Goal: Information Seeking & Learning: Learn about a topic

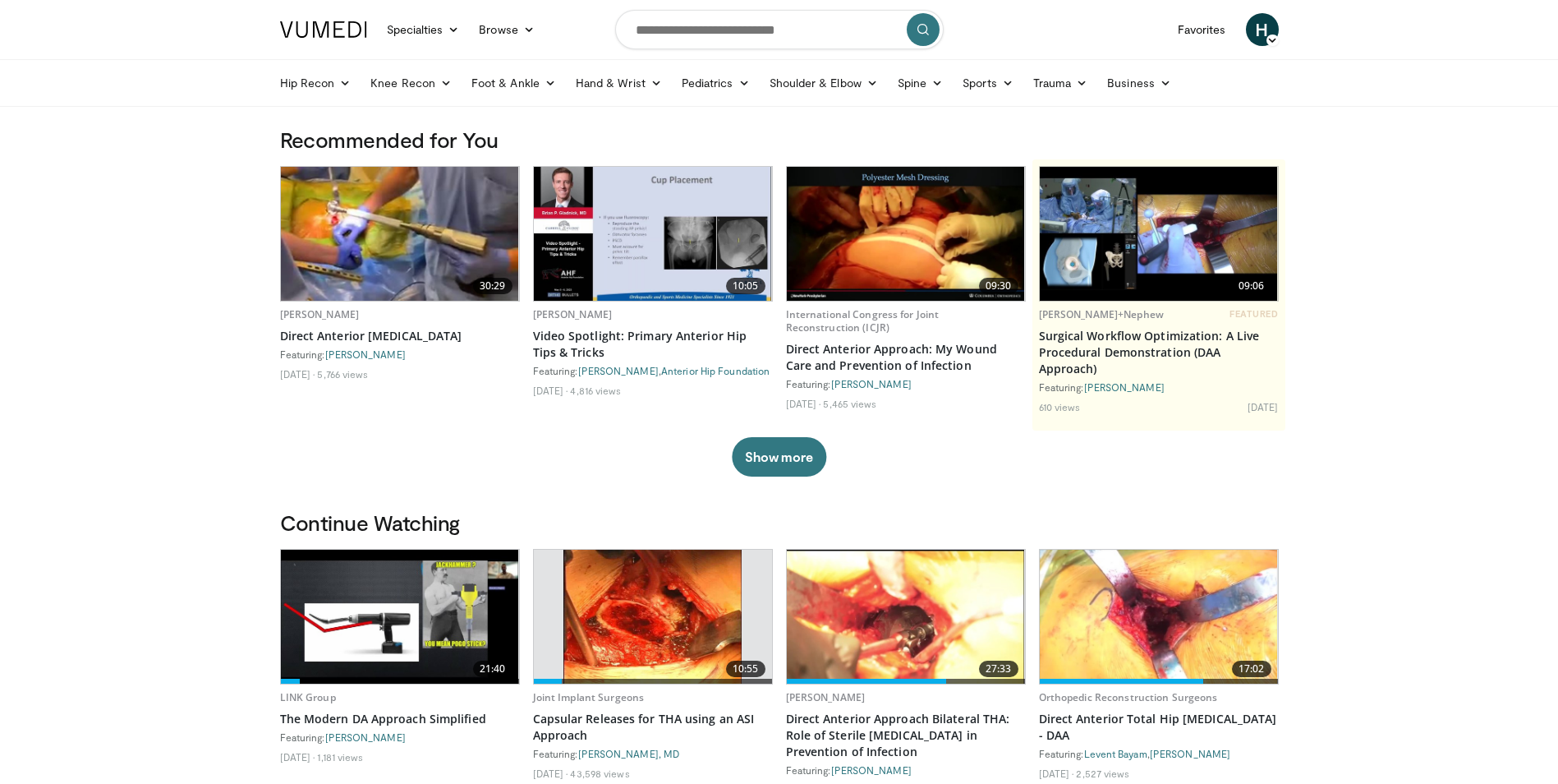
click at [416, 259] on img at bounding box center [400, 233] width 239 height 134
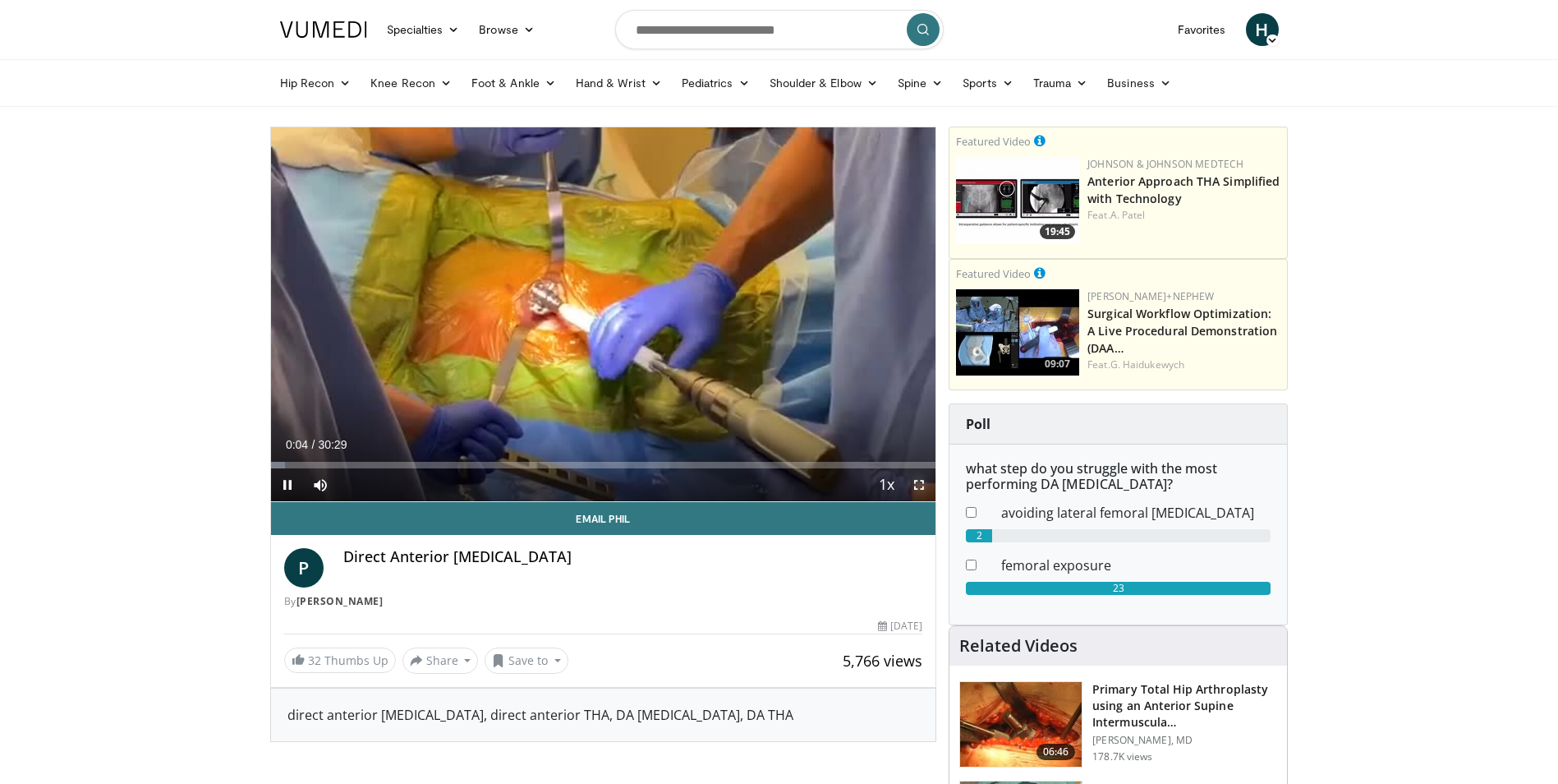
click at [919, 489] on span "Video Player" at bounding box center [920, 485] width 33 height 33
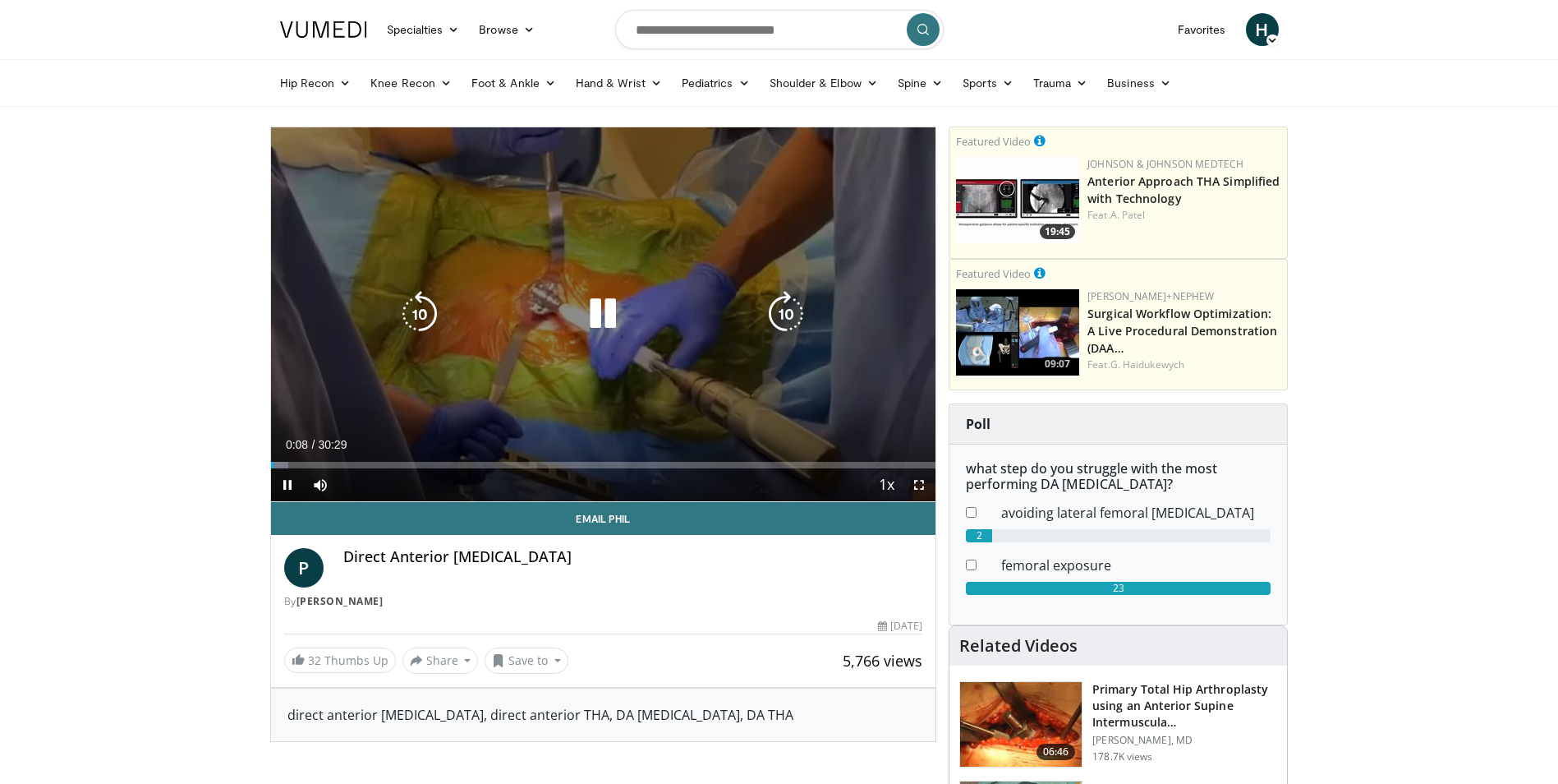
click at [591, 302] on icon "Video Player" at bounding box center [603, 314] width 46 height 46
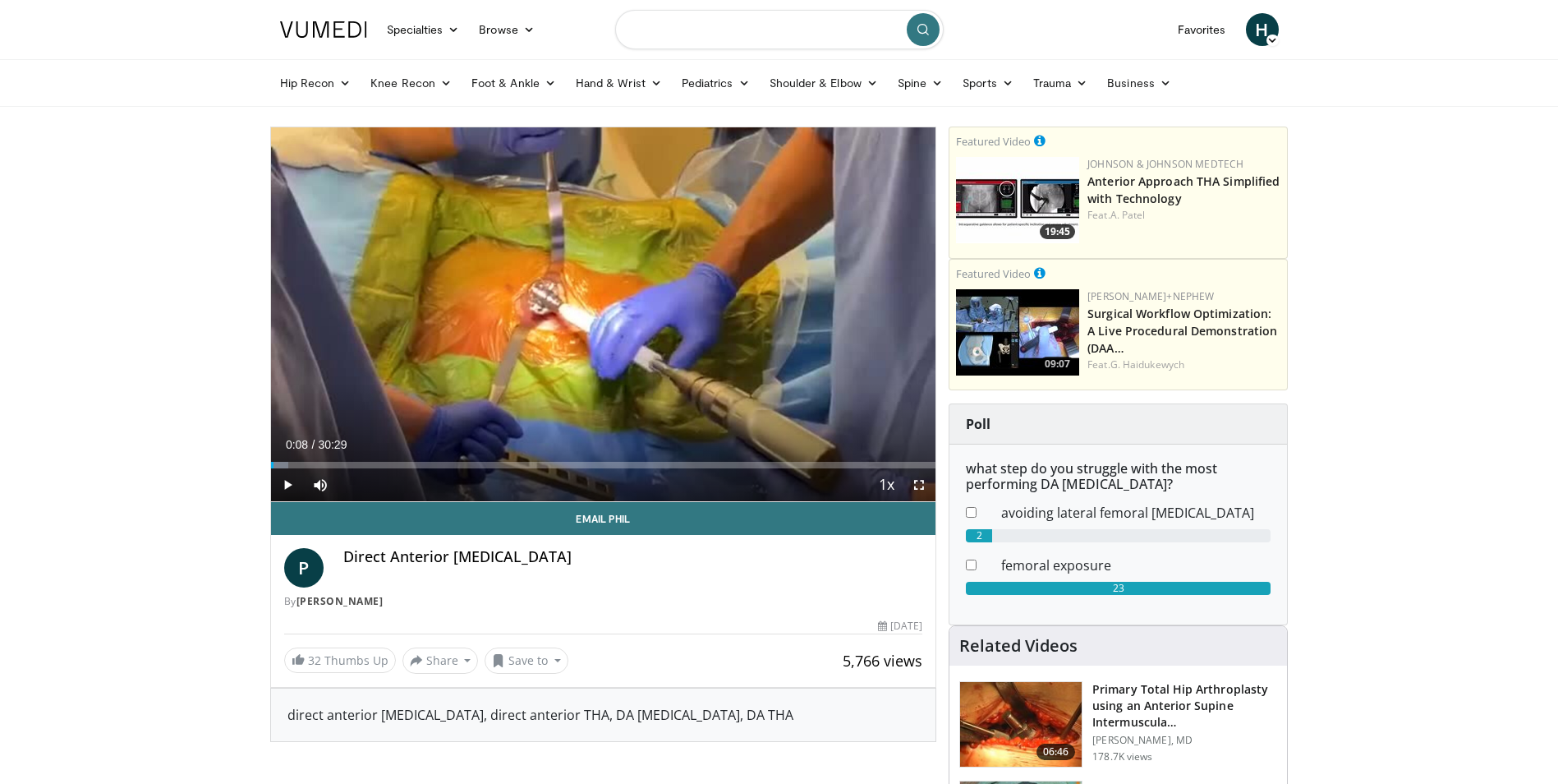
click at [716, 35] on input "Search topics, interventions" at bounding box center [779, 29] width 329 height 40
type input "**********"
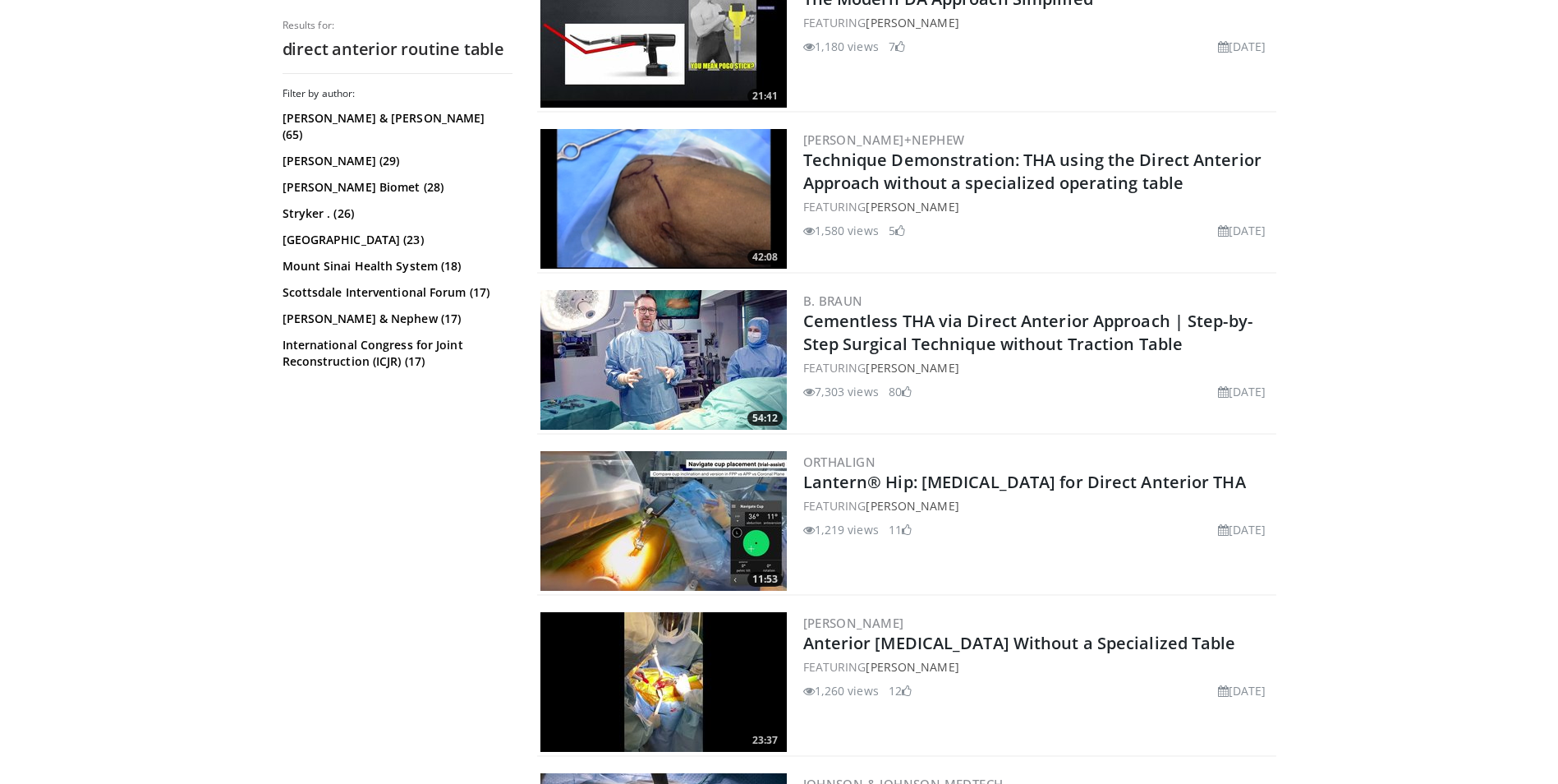
scroll to position [2710, 0]
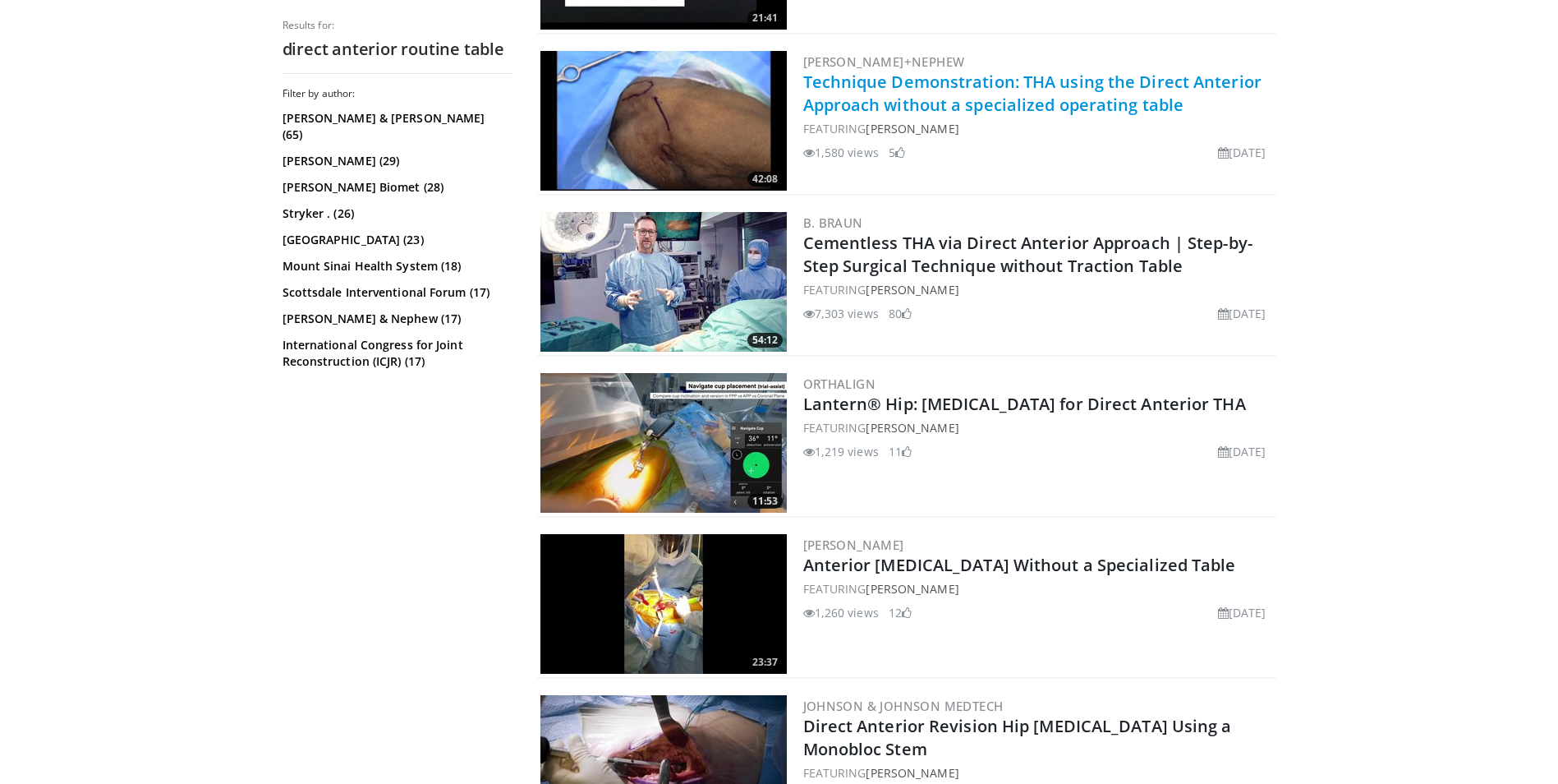
click at [920, 111] on link "Technique Demonstration: THA using the Direct Anterior Approach without a speci…" at bounding box center [1033, 93] width 459 height 45
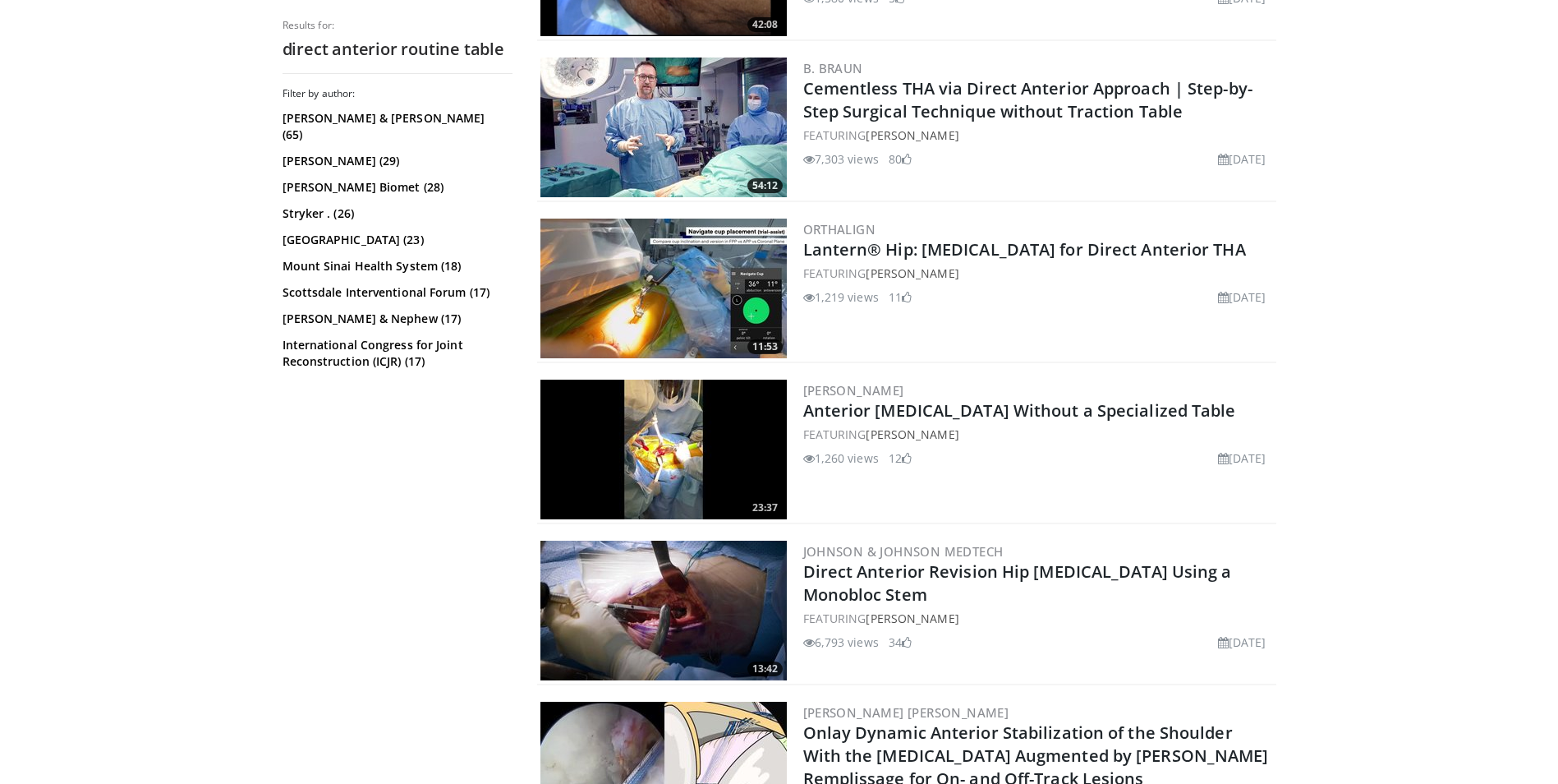
scroll to position [2875, 0]
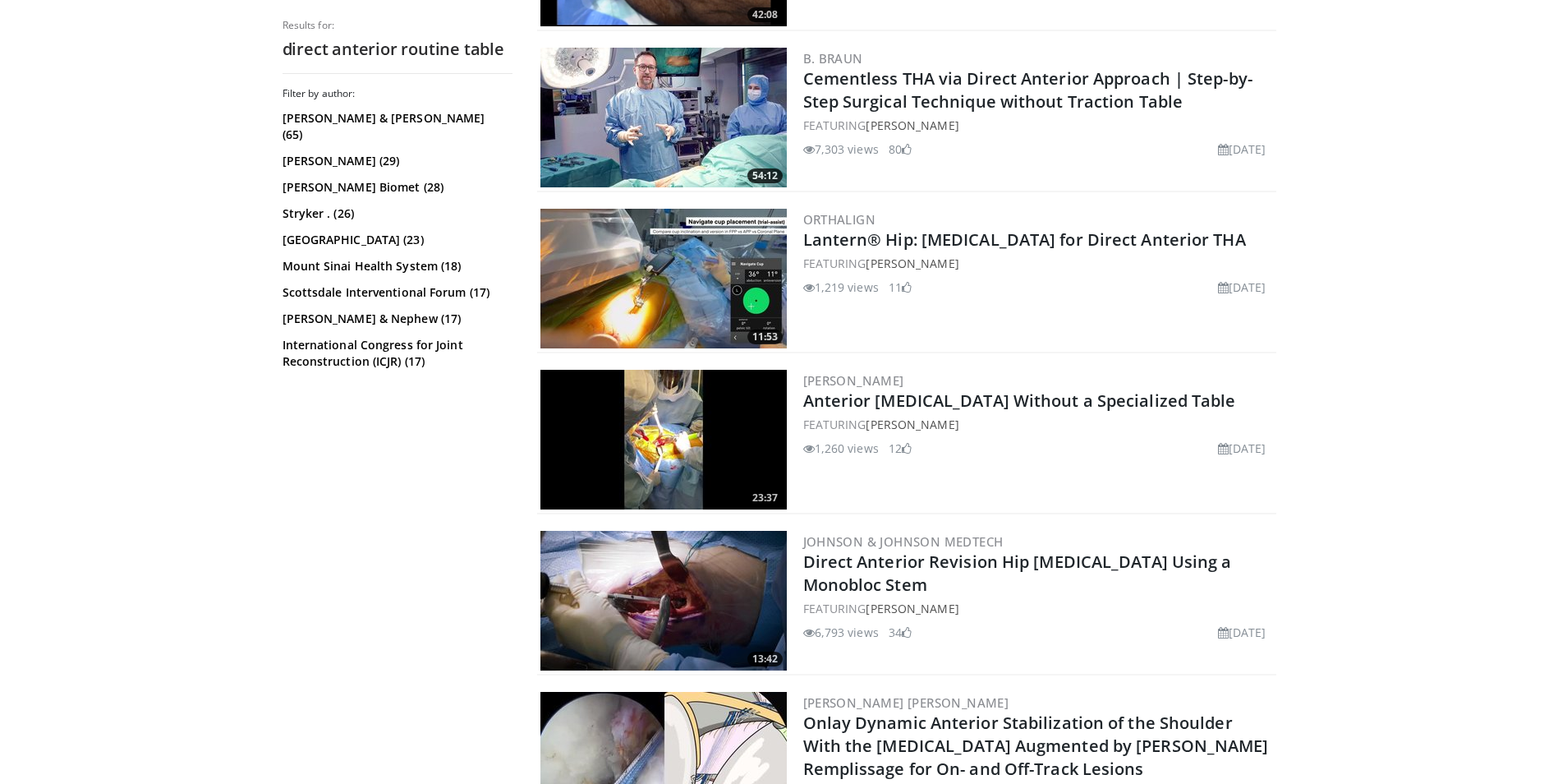
click at [701, 444] on img at bounding box center [663, 439] width 246 height 140
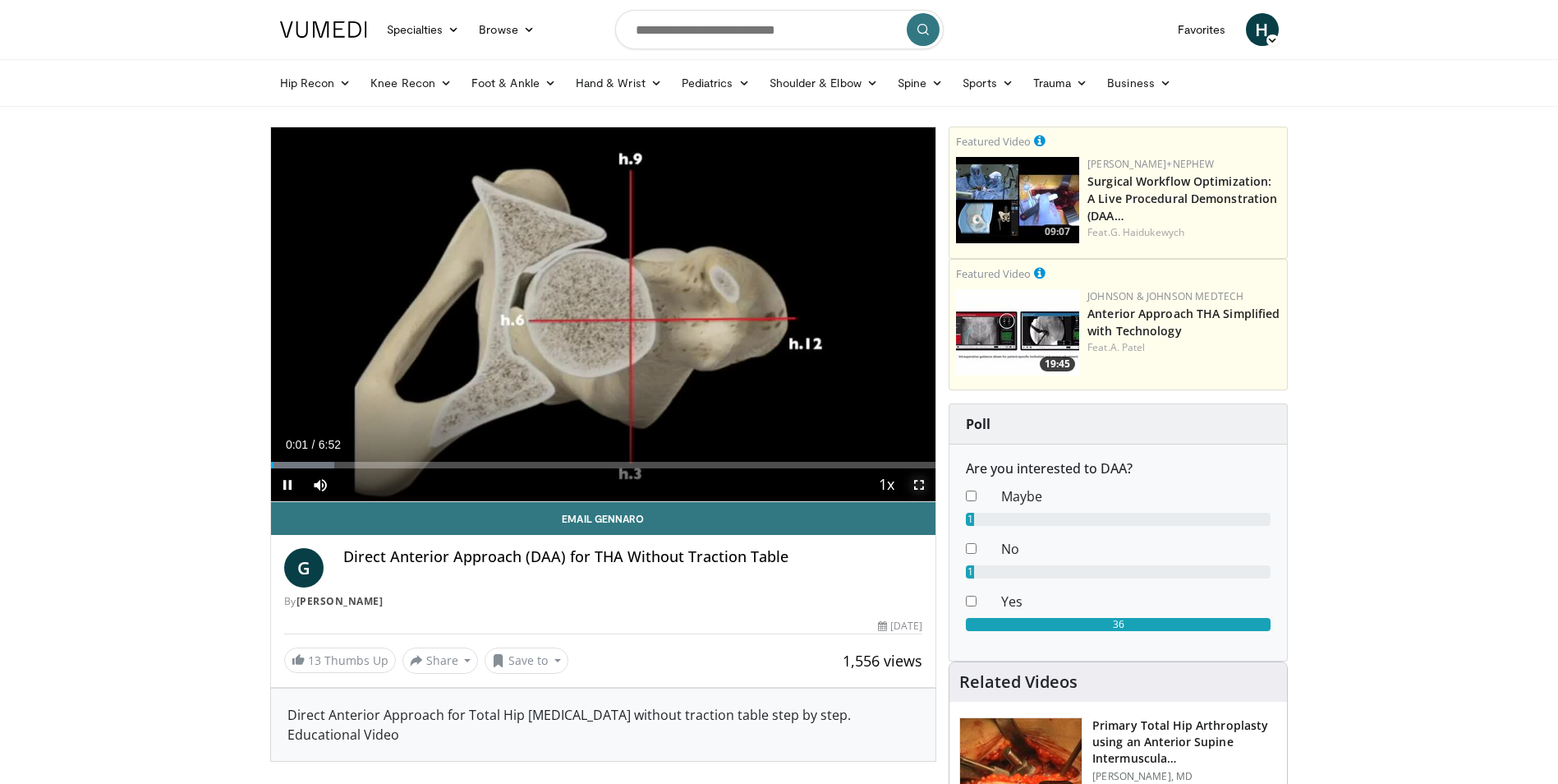
drag, startPoint x: 921, startPoint y: 486, endPoint x: 924, endPoint y: 546, distance: 60.1
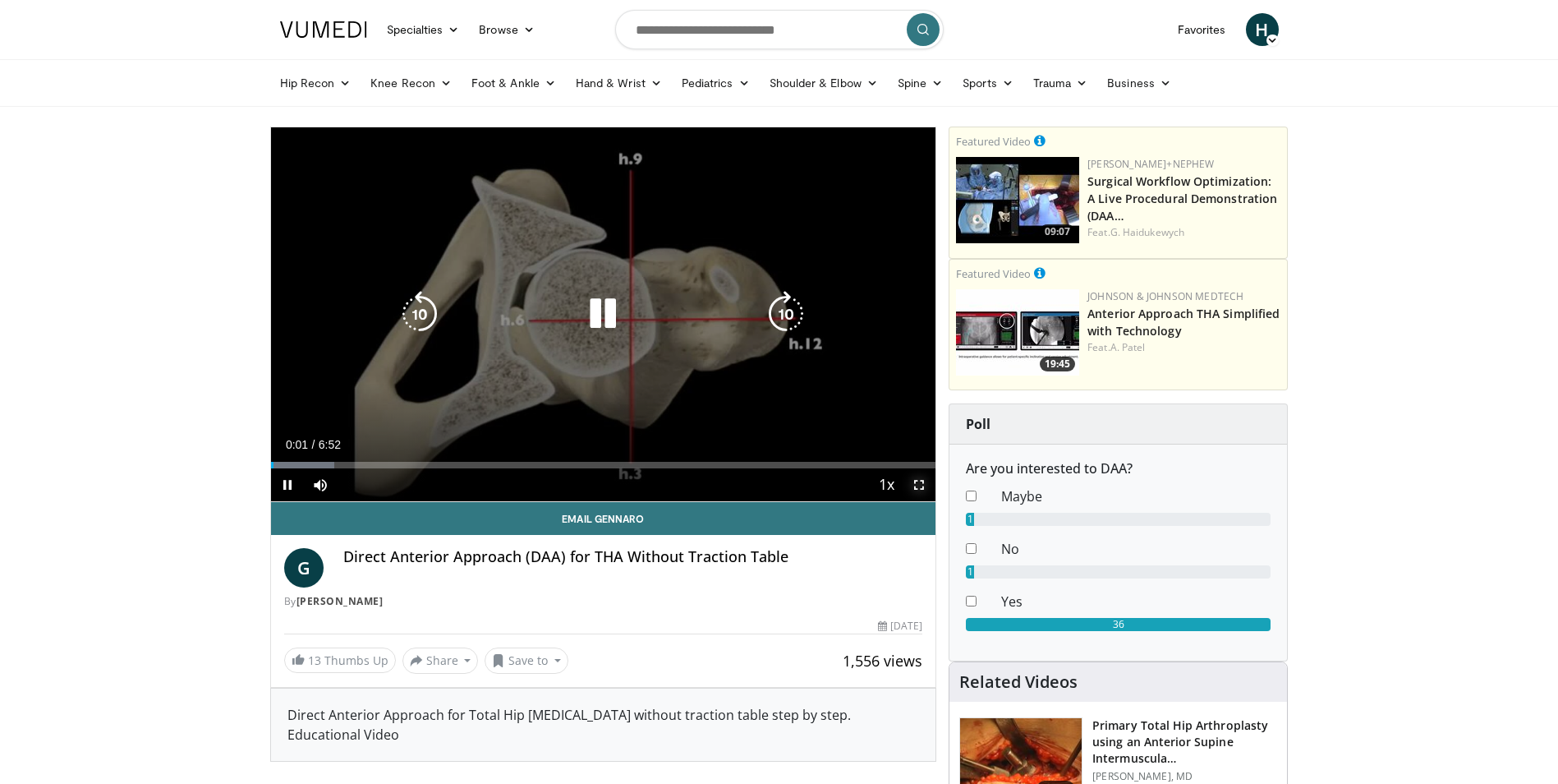
click at [921, 486] on span "Video Player" at bounding box center [920, 485] width 33 height 33
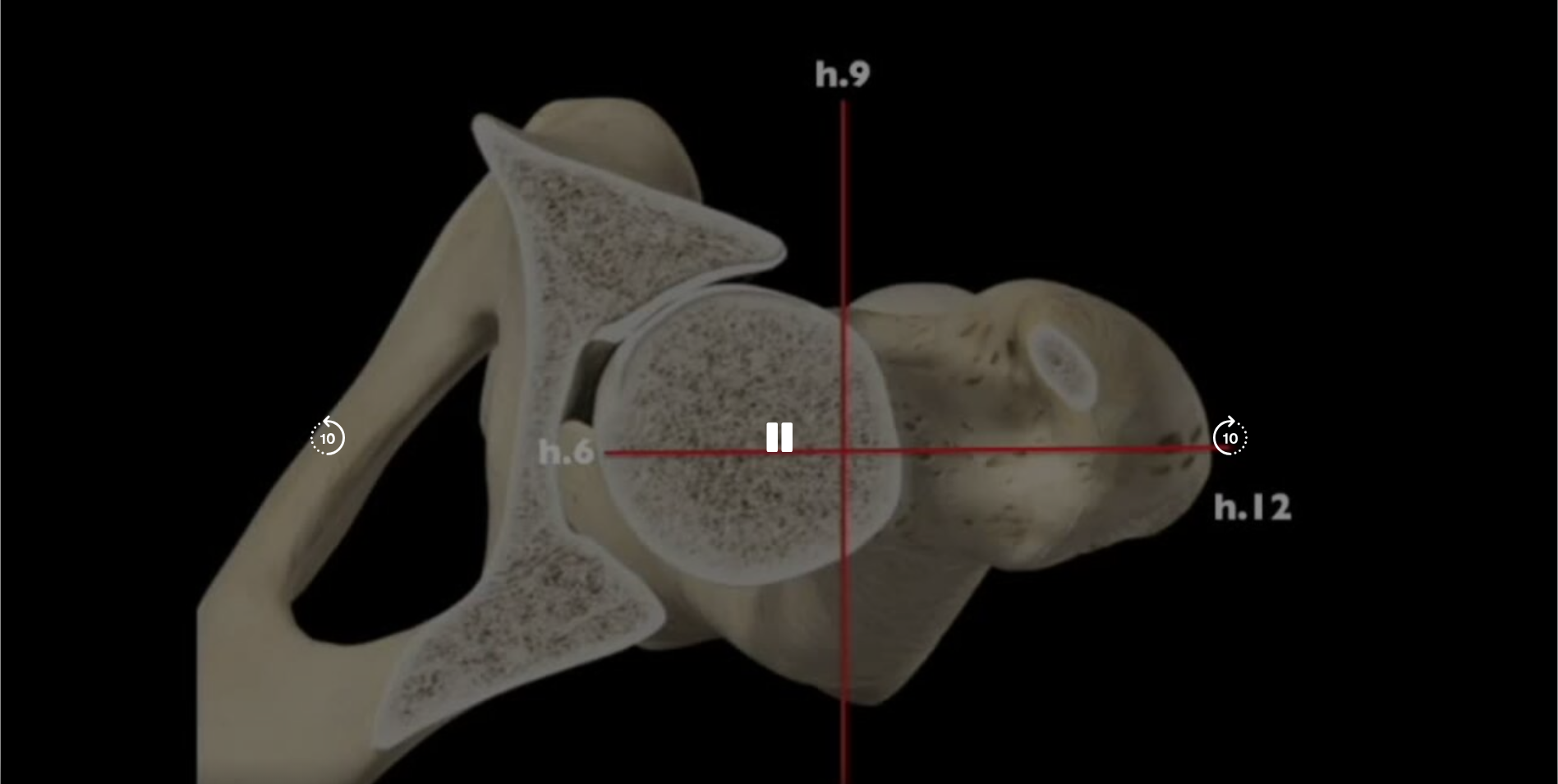
click at [924, 546] on div "10 seconds Tap to unmute" at bounding box center [779, 438] width 1558 height 875
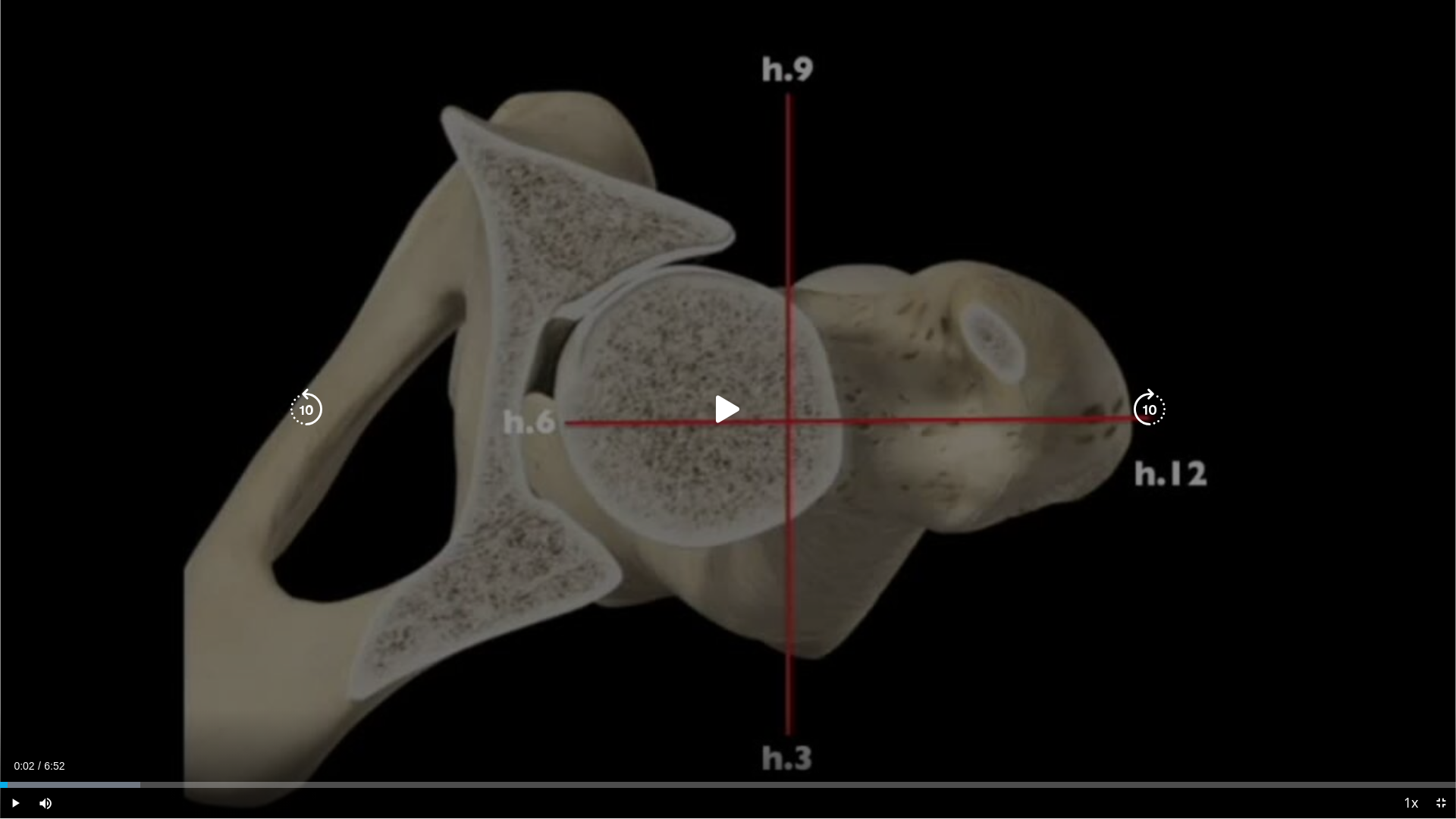
click at [556, 595] on div "10 seconds Tap to unmute" at bounding box center [728, 409] width 1456 height 818
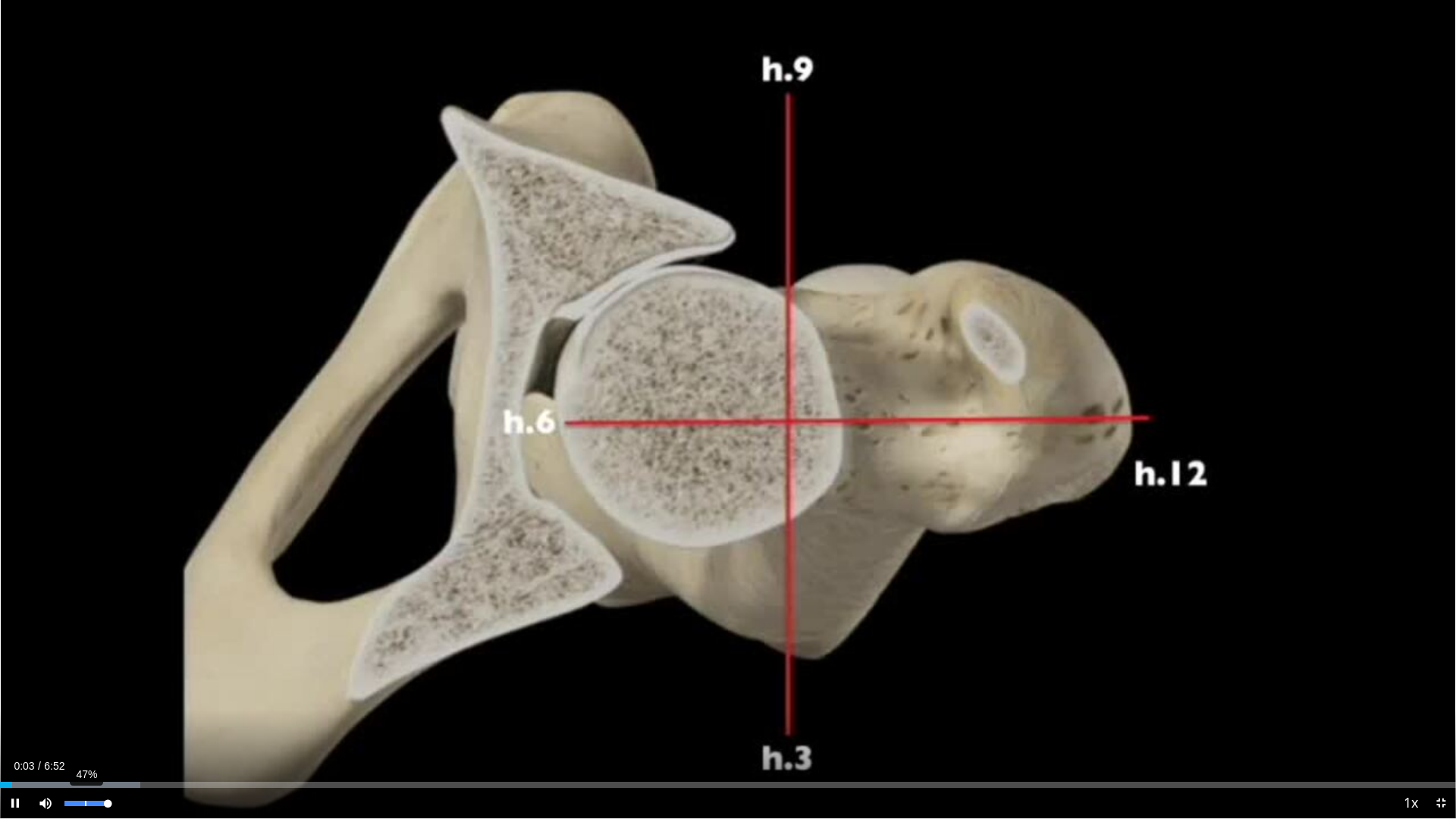
click at [85, 723] on div "47%" at bounding box center [86, 803] width 53 height 31
drag, startPoint x: 104, startPoint y: 802, endPoint x: 87, endPoint y: 799, distance: 17.3
click at [87, 723] on div "Volume Level" at bounding box center [76, 804] width 22 height 5
click at [44, 723] on span "Video Player" at bounding box center [46, 803] width 31 height 31
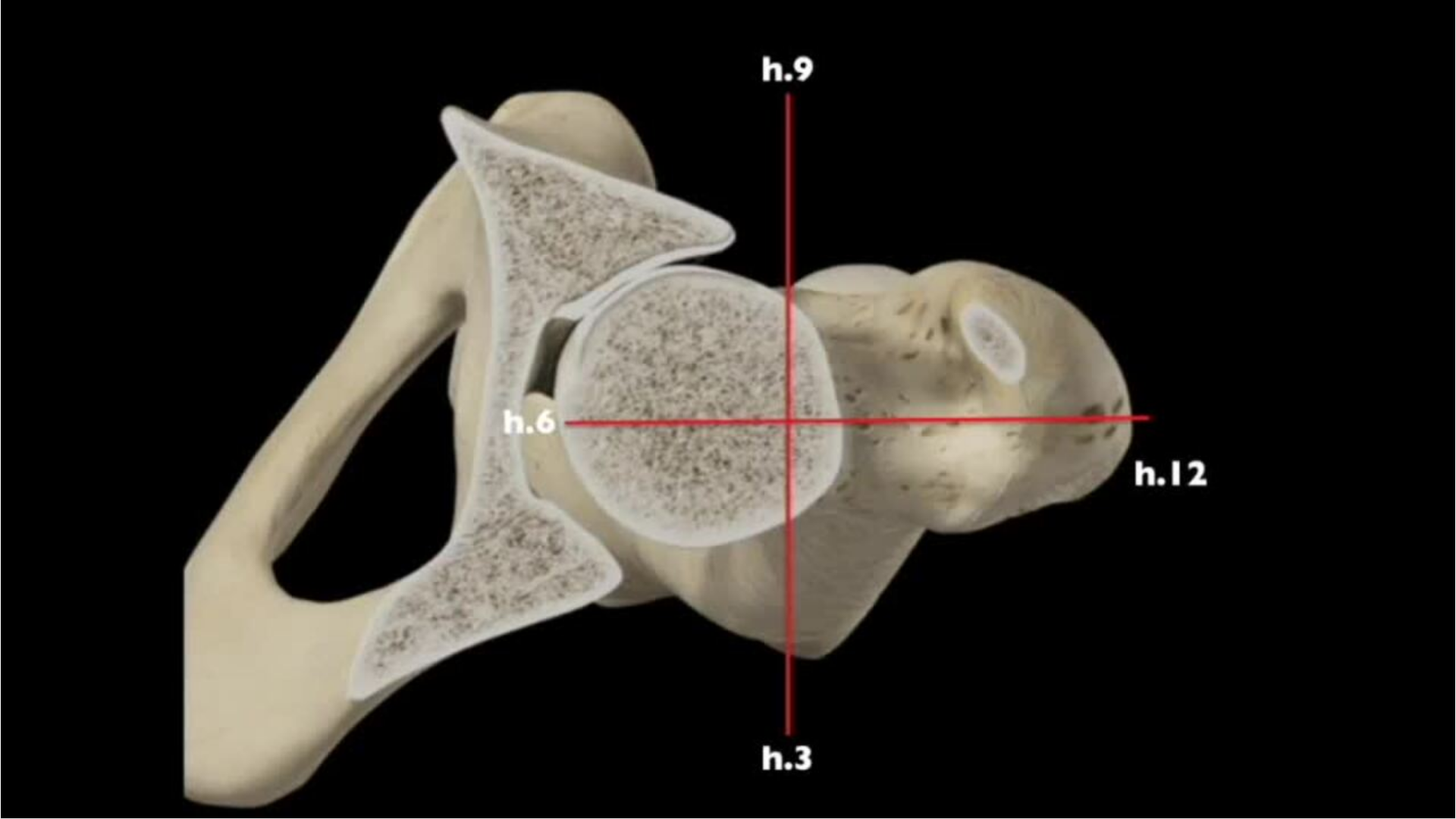
click at [31, 723] on button "Unmute" at bounding box center [46, 803] width 31 height 31
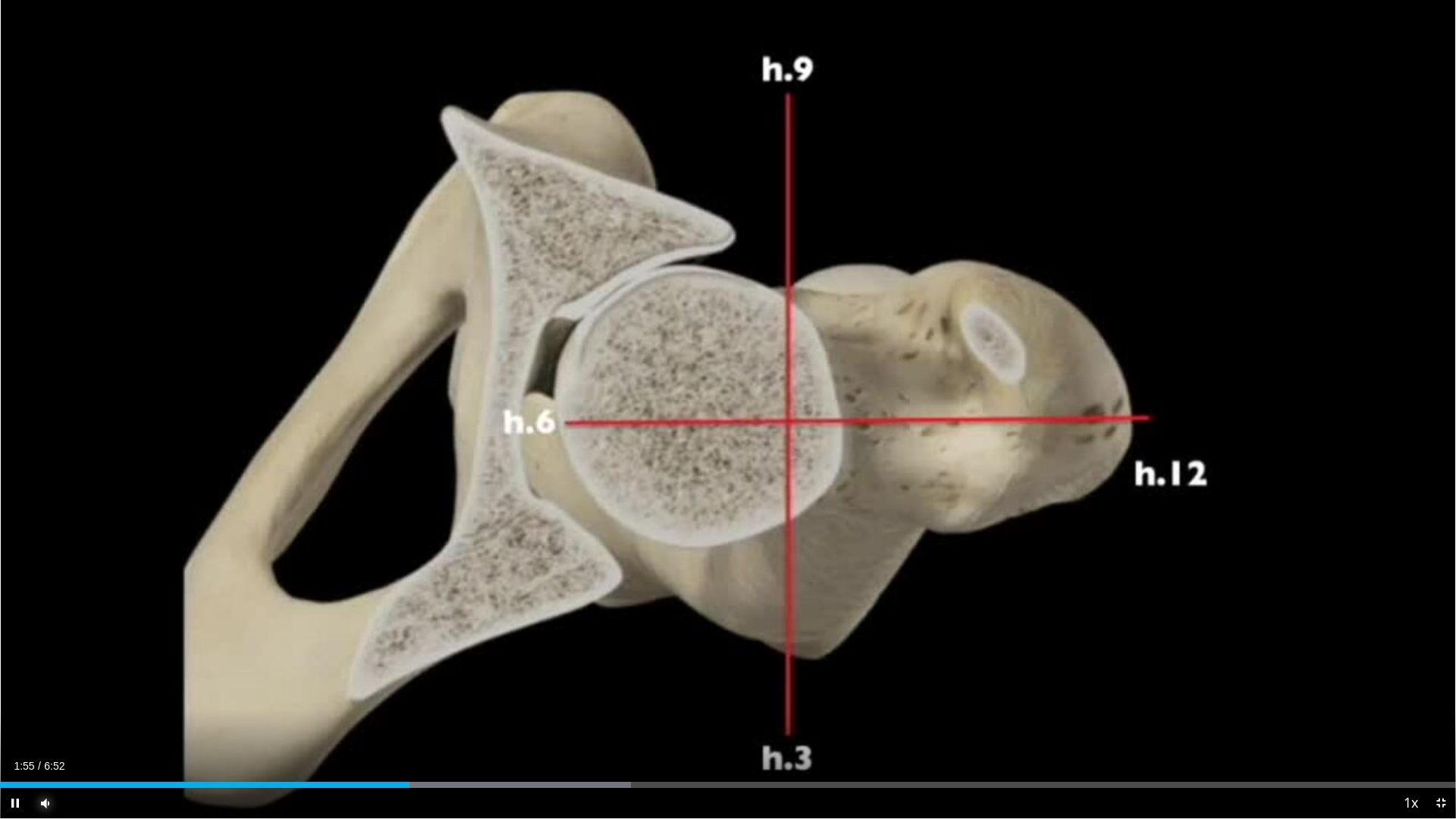
click at [31, 723] on button "Mute" at bounding box center [46, 803] width 31 height 31
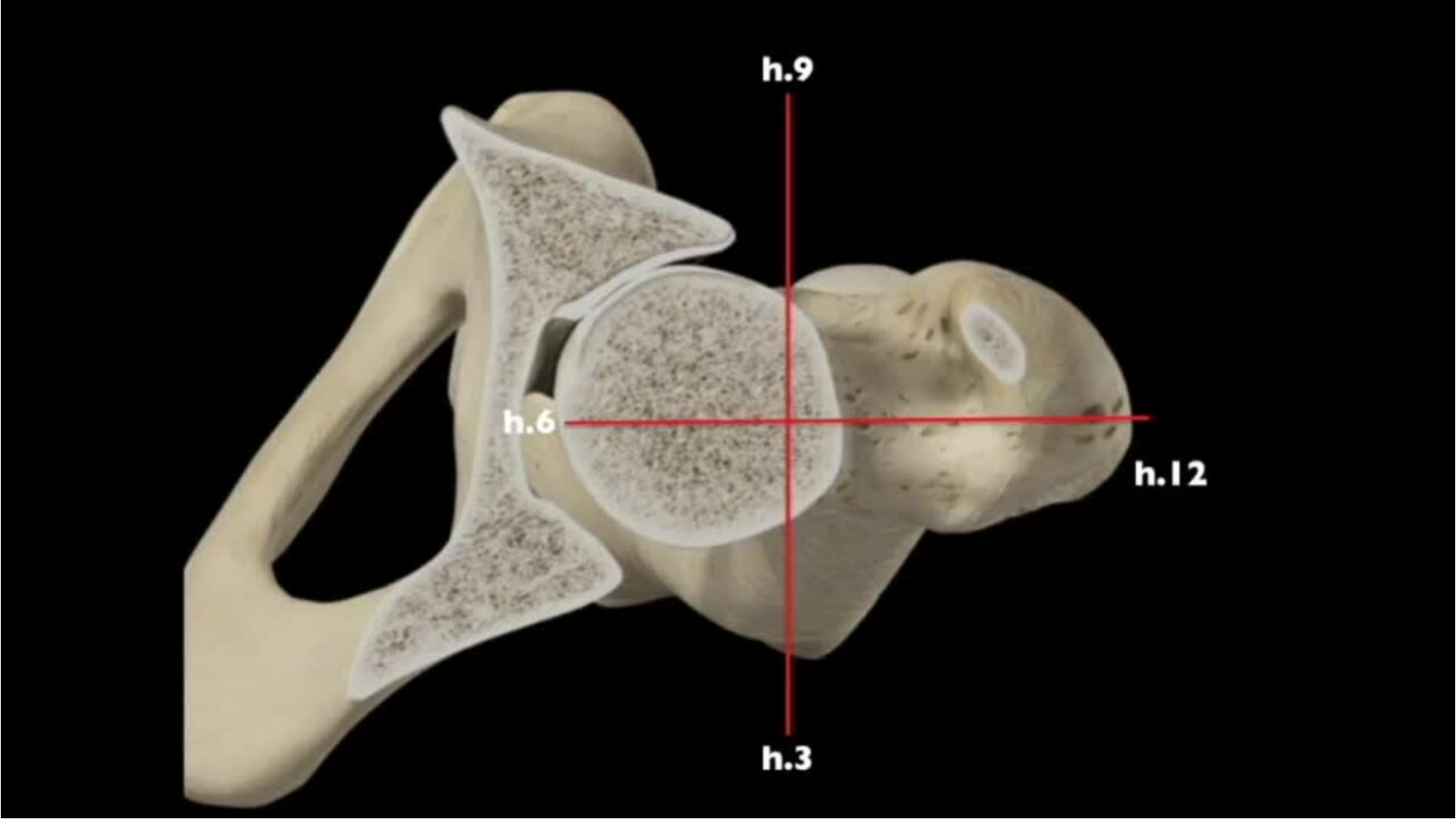
click at [31, 723] on button "Unmute" at bounding box center [46, 803] width 31 height 31
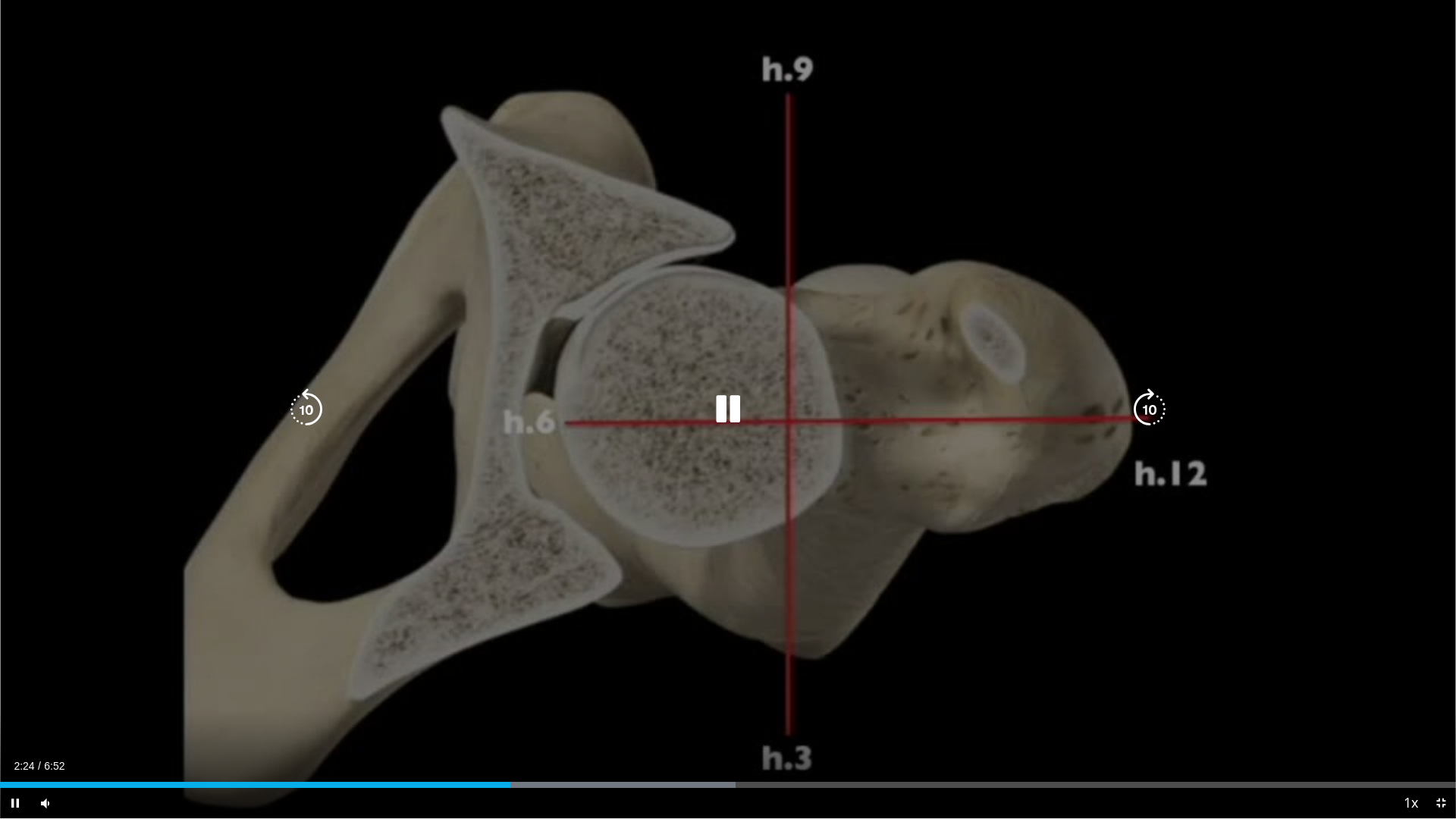
click at [316, 423] on icon "Video Player" at bounding box center [306, 410] width 43 height 43
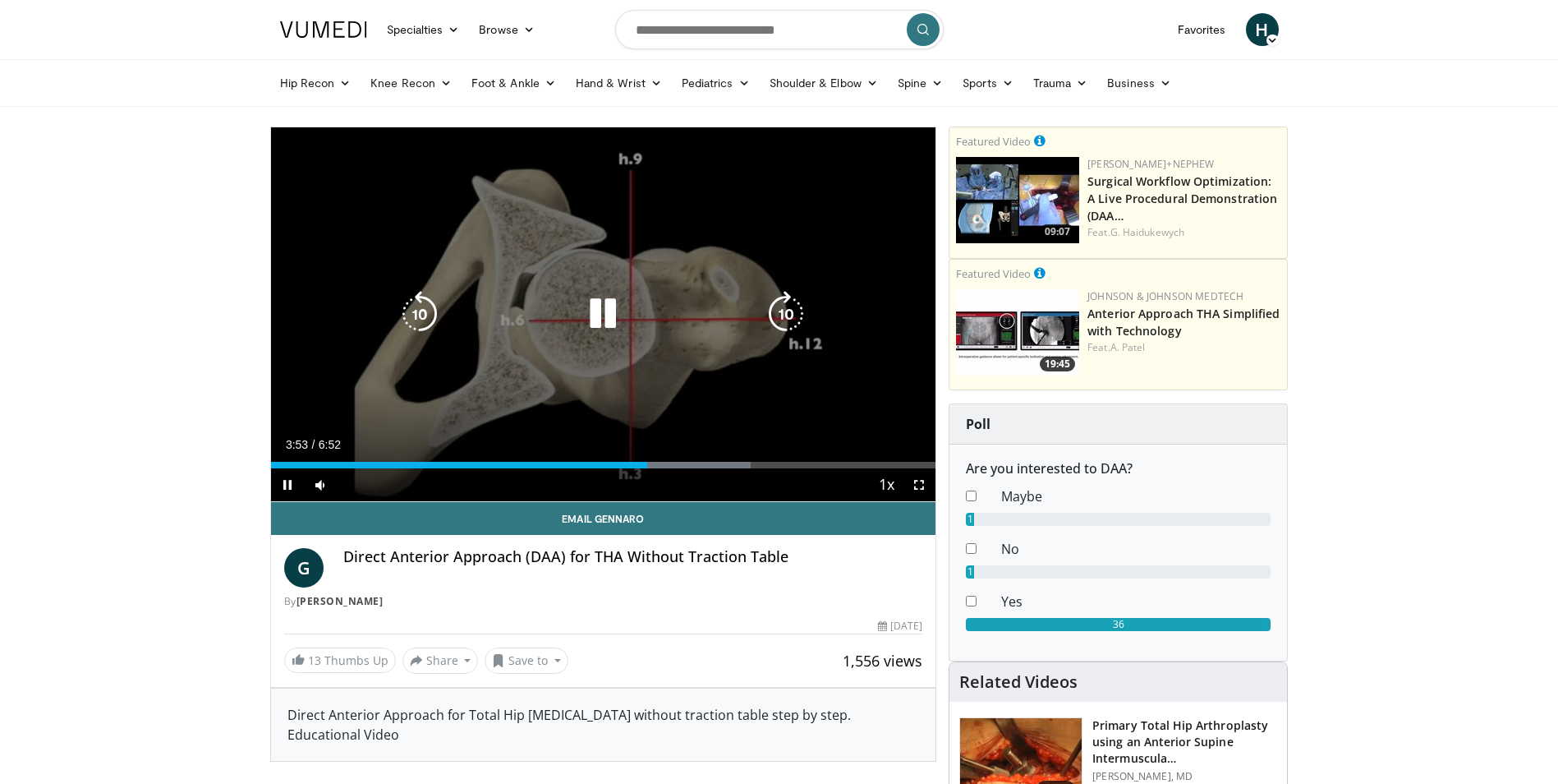
click at [592, 321] on icon "Video Player" at bounding box center [603, 314] width 46 height 46
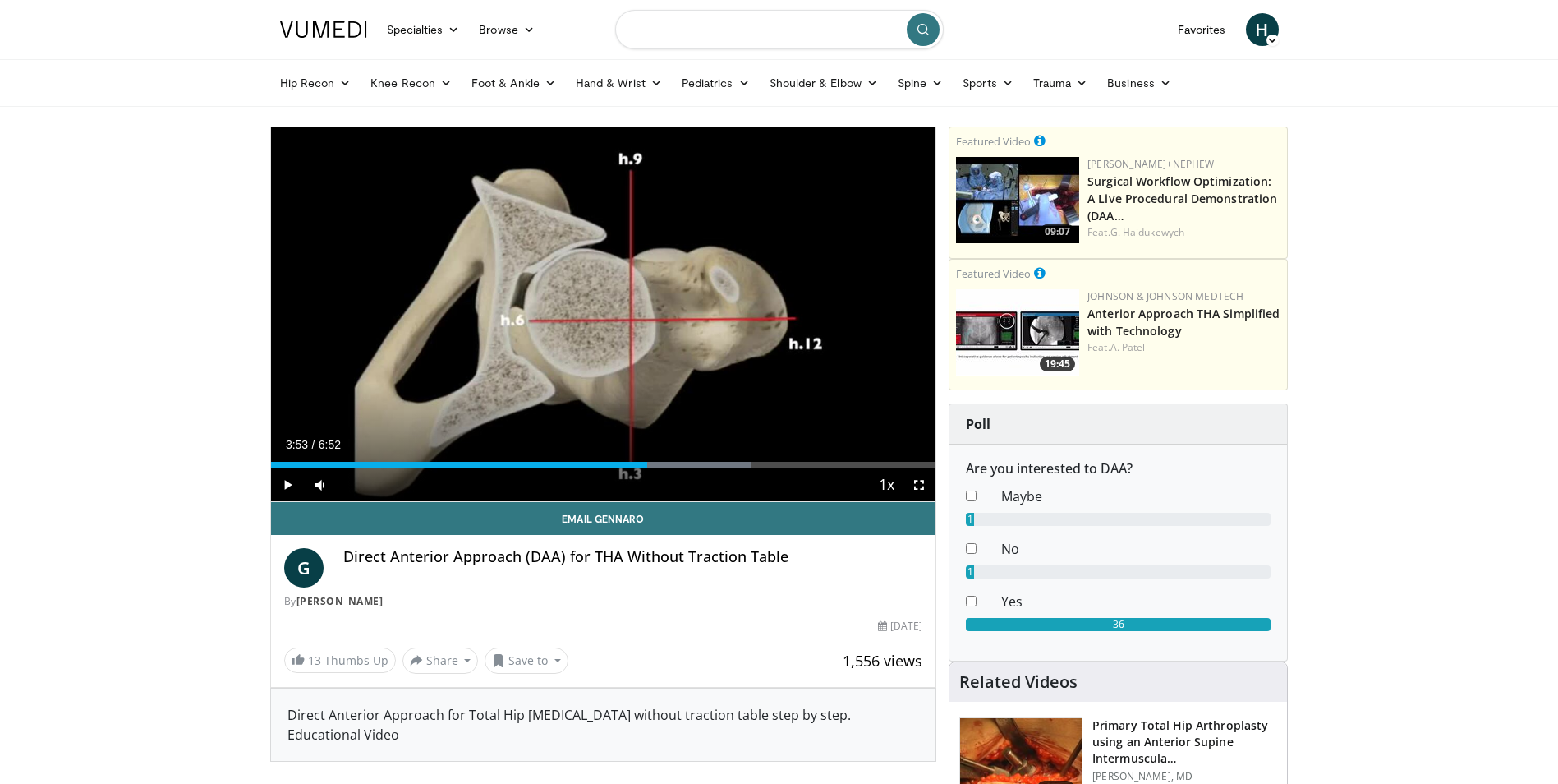
click at [686, 35] on input "Search topics, interventions" at bounding box center [779, 29] width 329 height 40
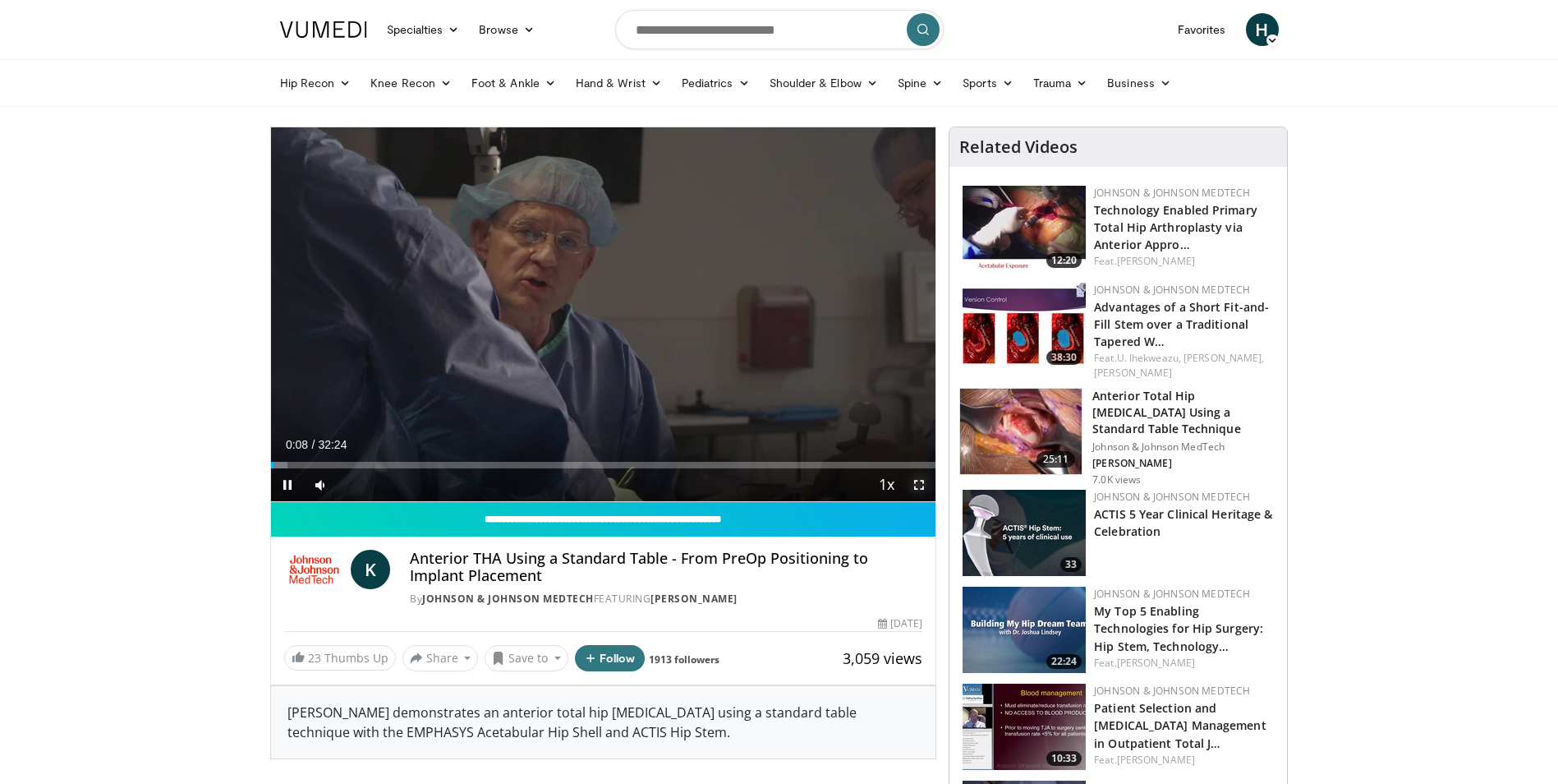
click at [920, 484] on span "Video Player" at bounding box center [920, 485] width 33 height 33
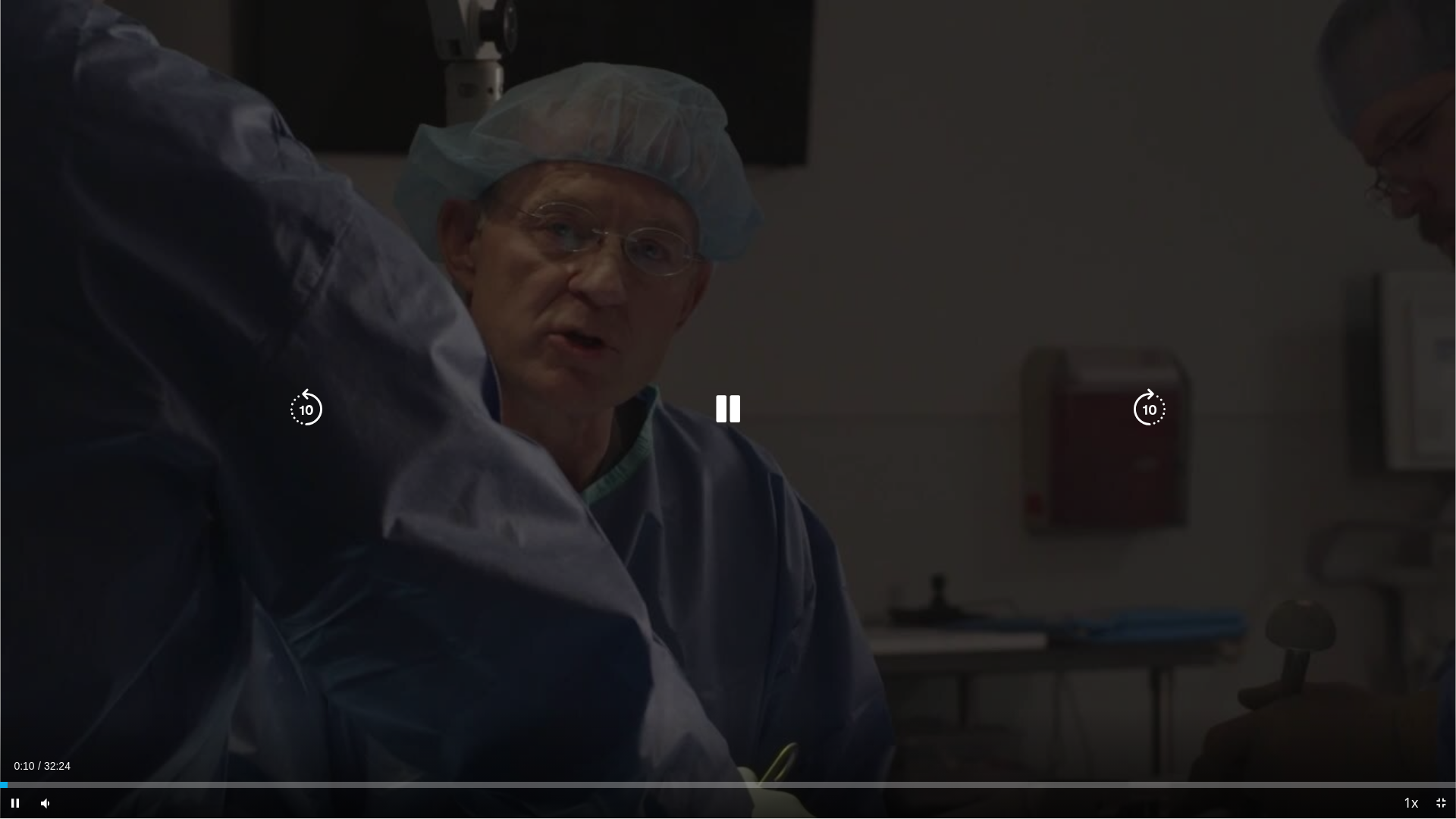
click at [1034, 723] on div "Current Time 0:10 / Duration 32:24 Pause Skip Backward Skip Forward Mute Loaded…" at bounding box center [728, 803] width 1456 height 31
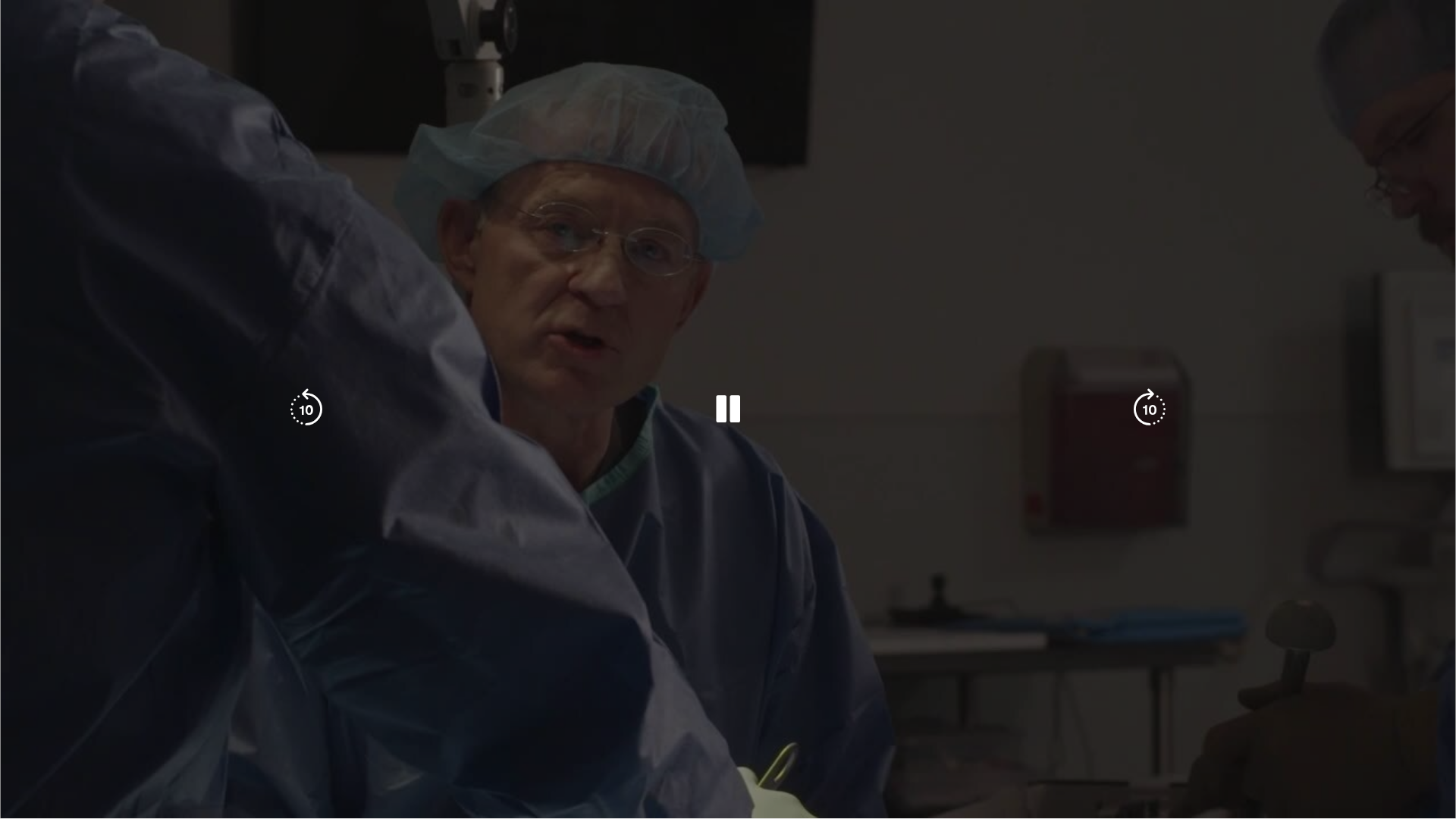
click at [1034, 723] on div "10 seconds Tap to unmute" at bounding box center [728, 409] width 1456 height 818
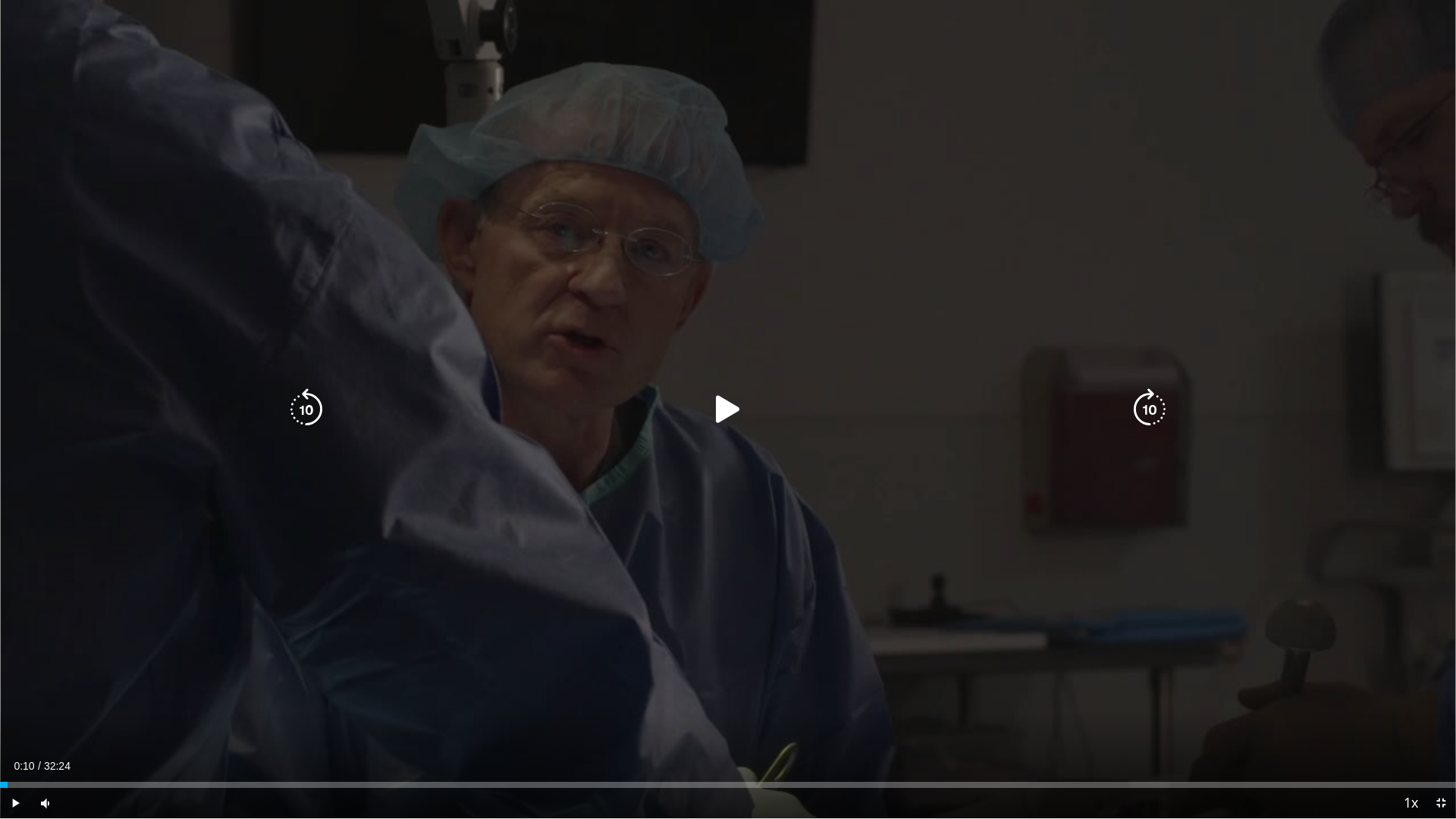
click at [742, 416] on icon "Video Player" at bounding box center [728, 410] width 43 height 43
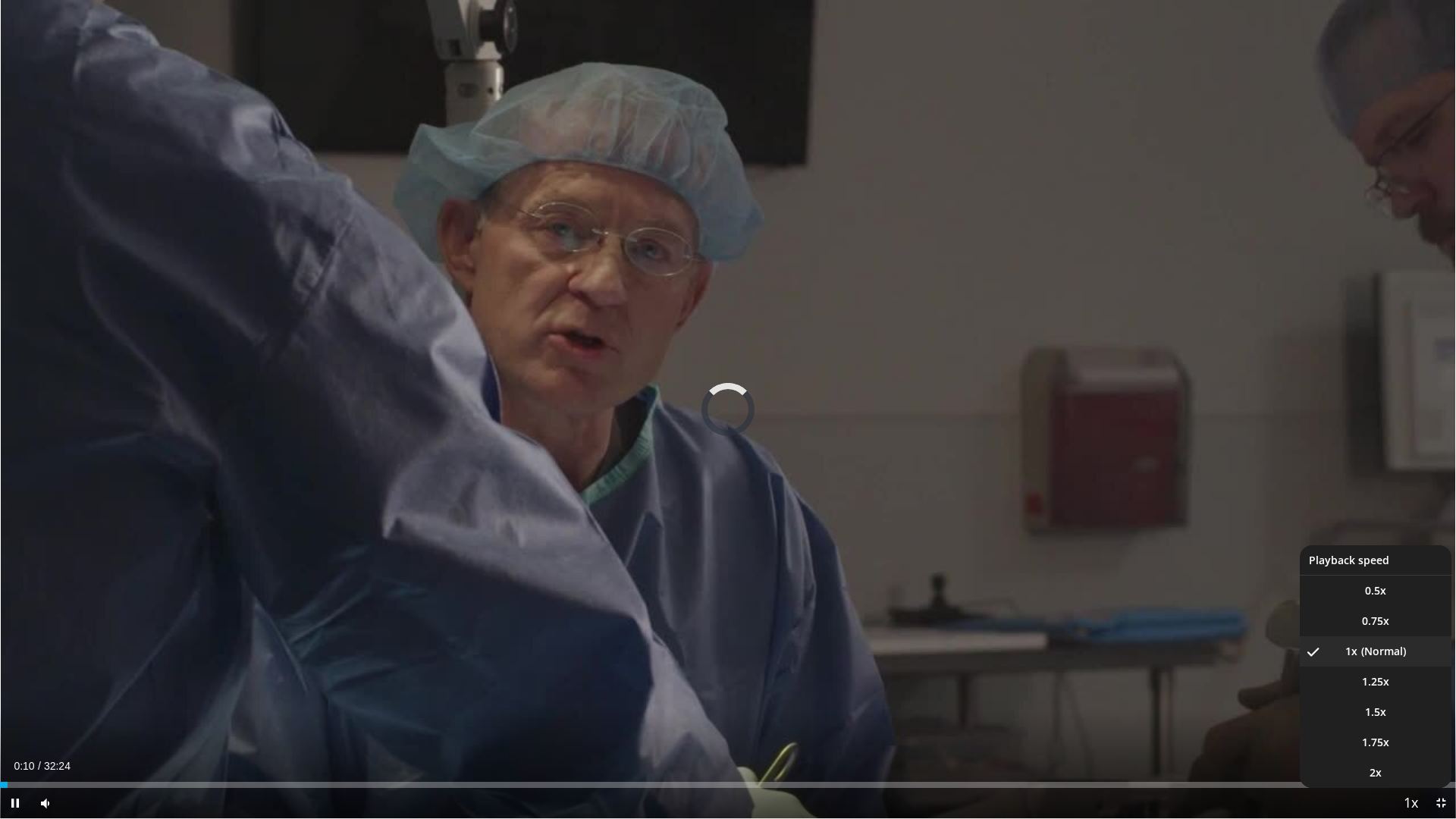
click at [1408, 723] on span "Video Player" at bounding box center [1410, 804] width 21 height 31
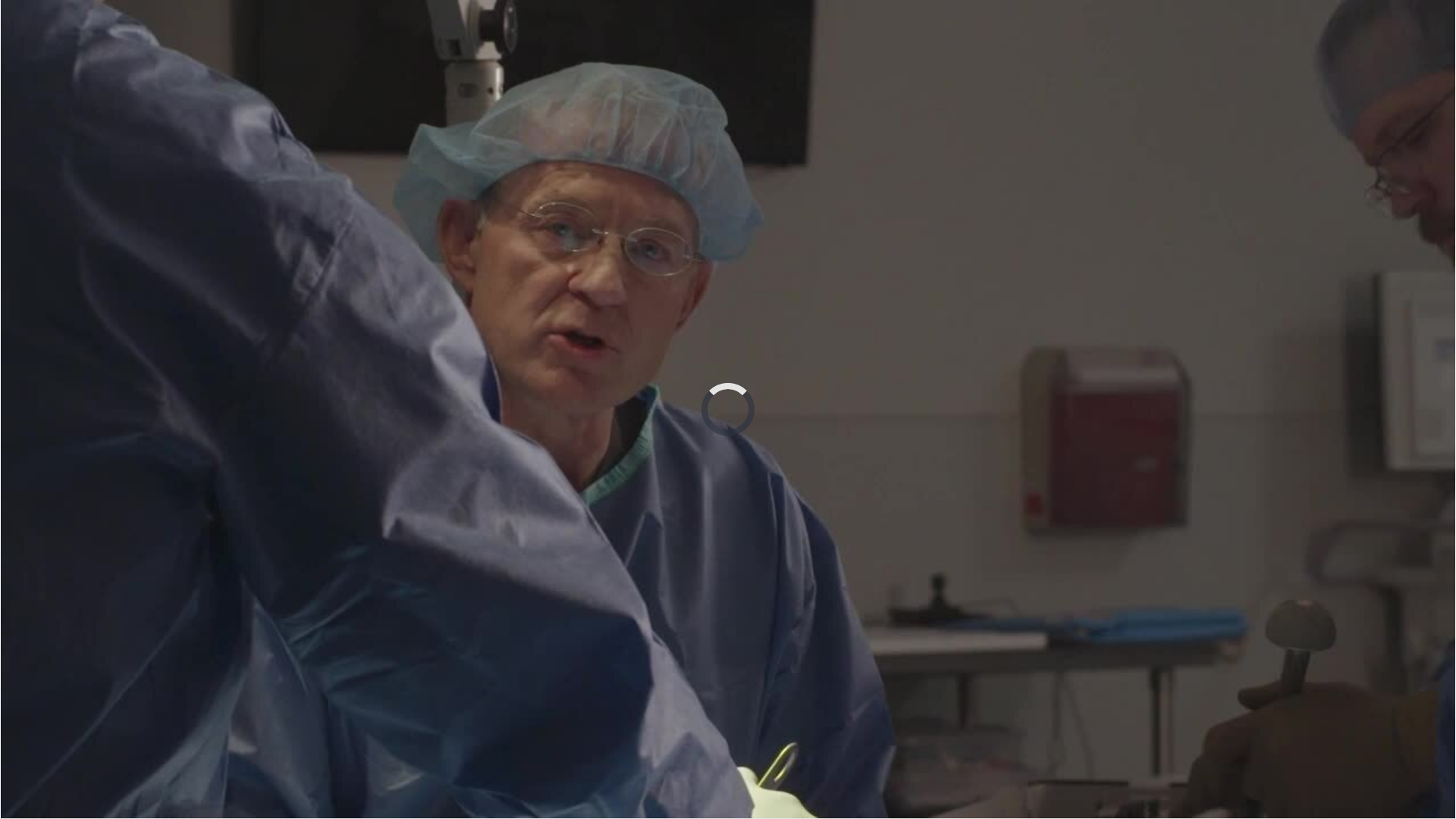
click at [1408, 723] on div "10 seconds Tap to unmute" at bounding box center [728, 409] width 1456 height 818
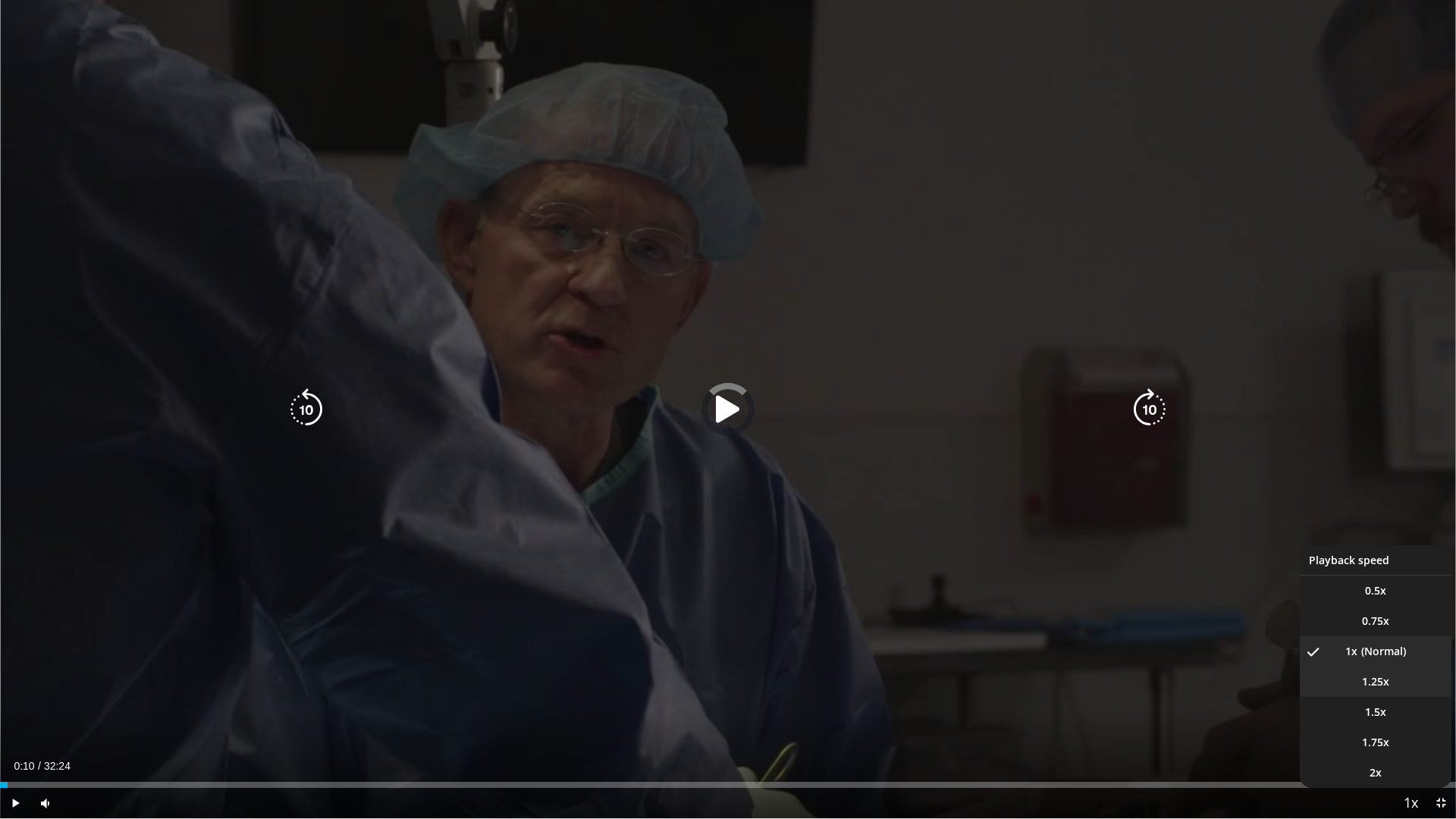
drag, startPoint x: 1408, startPoint y: 806, endPoint x: 1375, endPoint y: 685, distance: 125.4
click at [1375, 685] on span "1.25x" at bounding box center [1375, 682] width 27 height 15
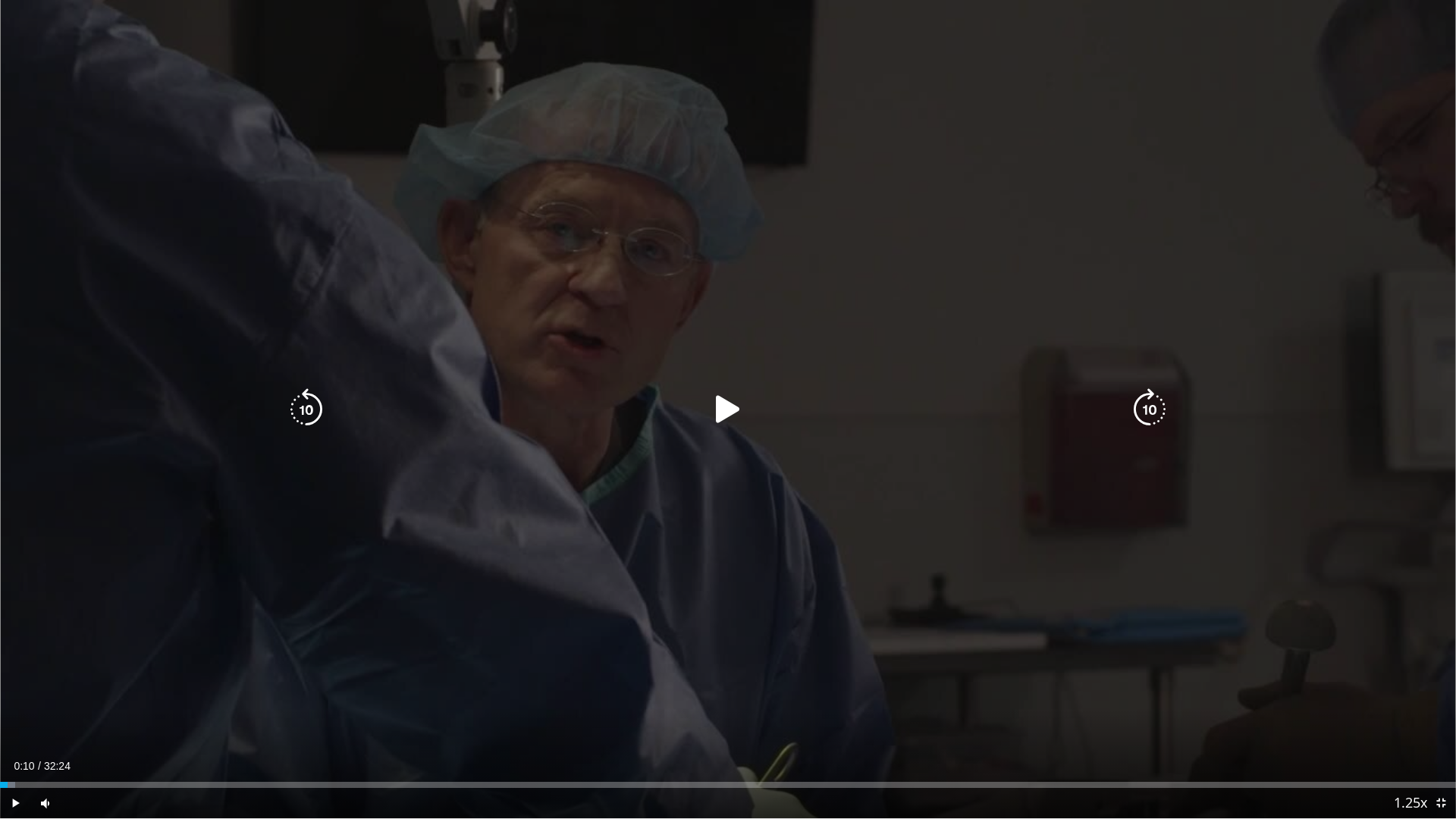
click at [721, 412] on icon "Video Player" at bounding box center [728, 410] width 43 height 43
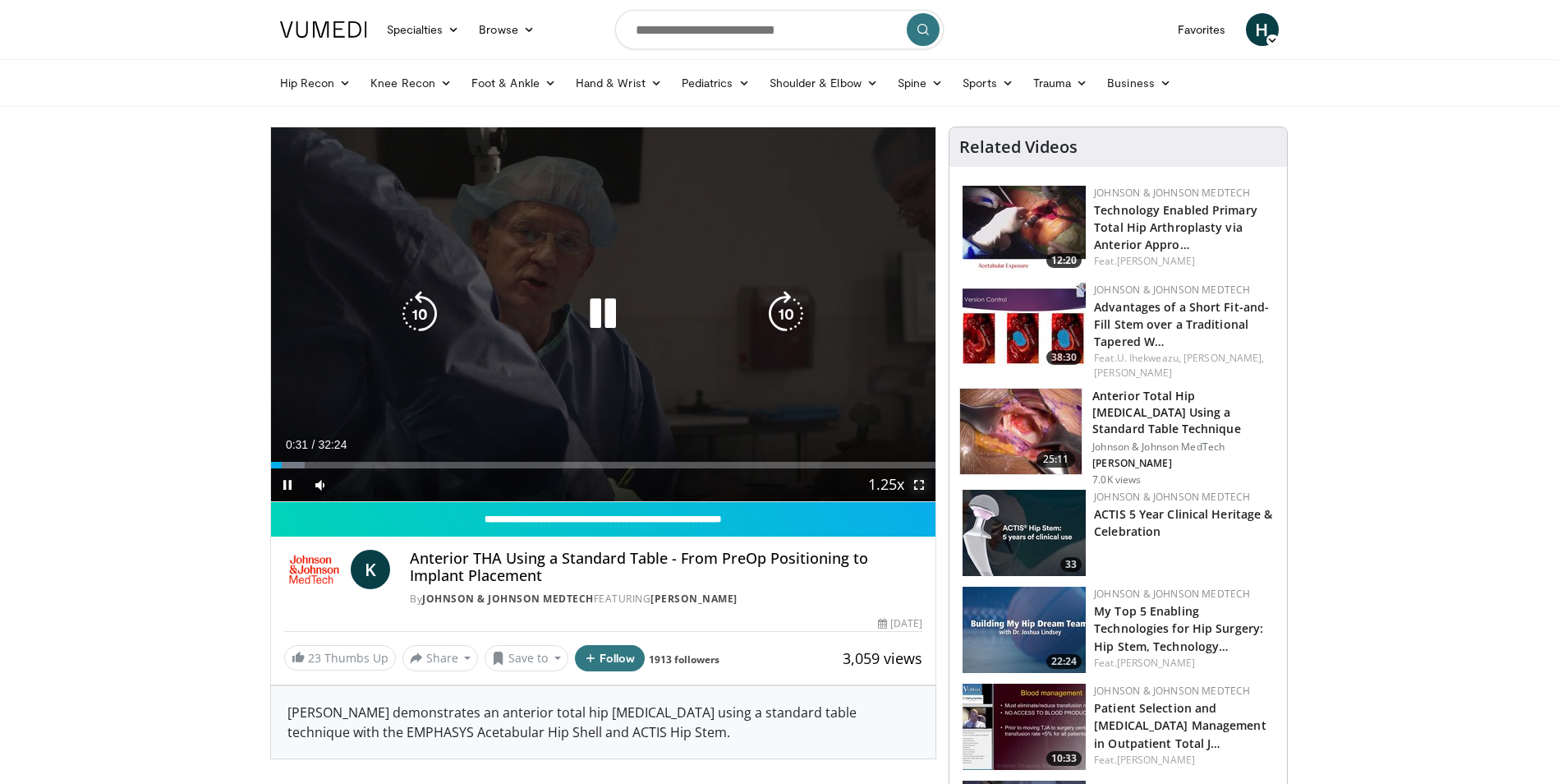
drag, startPoint x: 915, startPoint y: 483, endPoint x: 919, endPoint y: 544, distance: 61.1
click at [915, 483] on span "Video Player" at bounding box center [920, 485] width 33 height 33
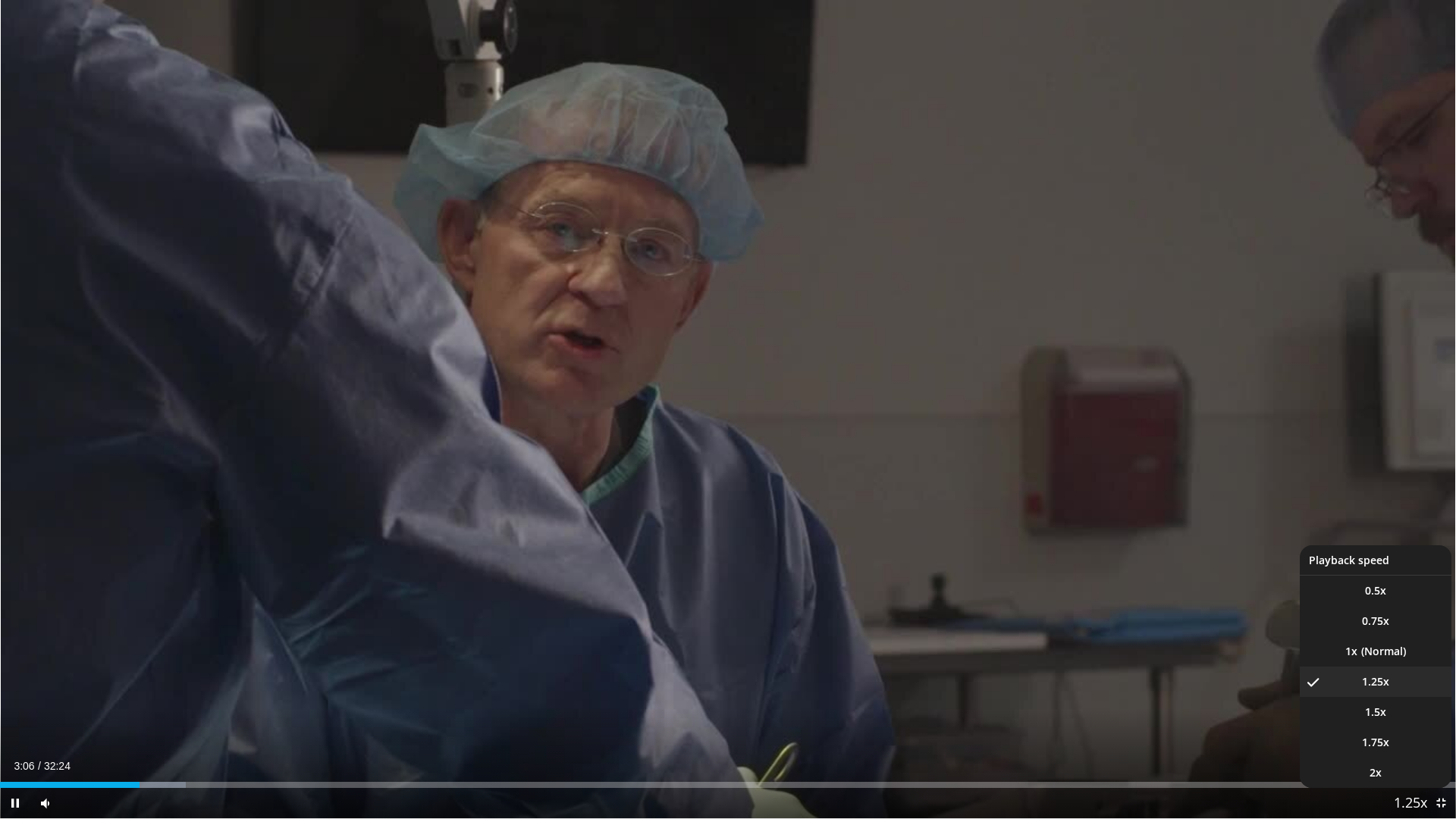
click at [1405, 723] on span "Video Player" at bounding box center [1410, 804] width 21 height 31
click at [1389, 719] on li "1.5x" at bounding box center [1375, 712] width 151 height 31
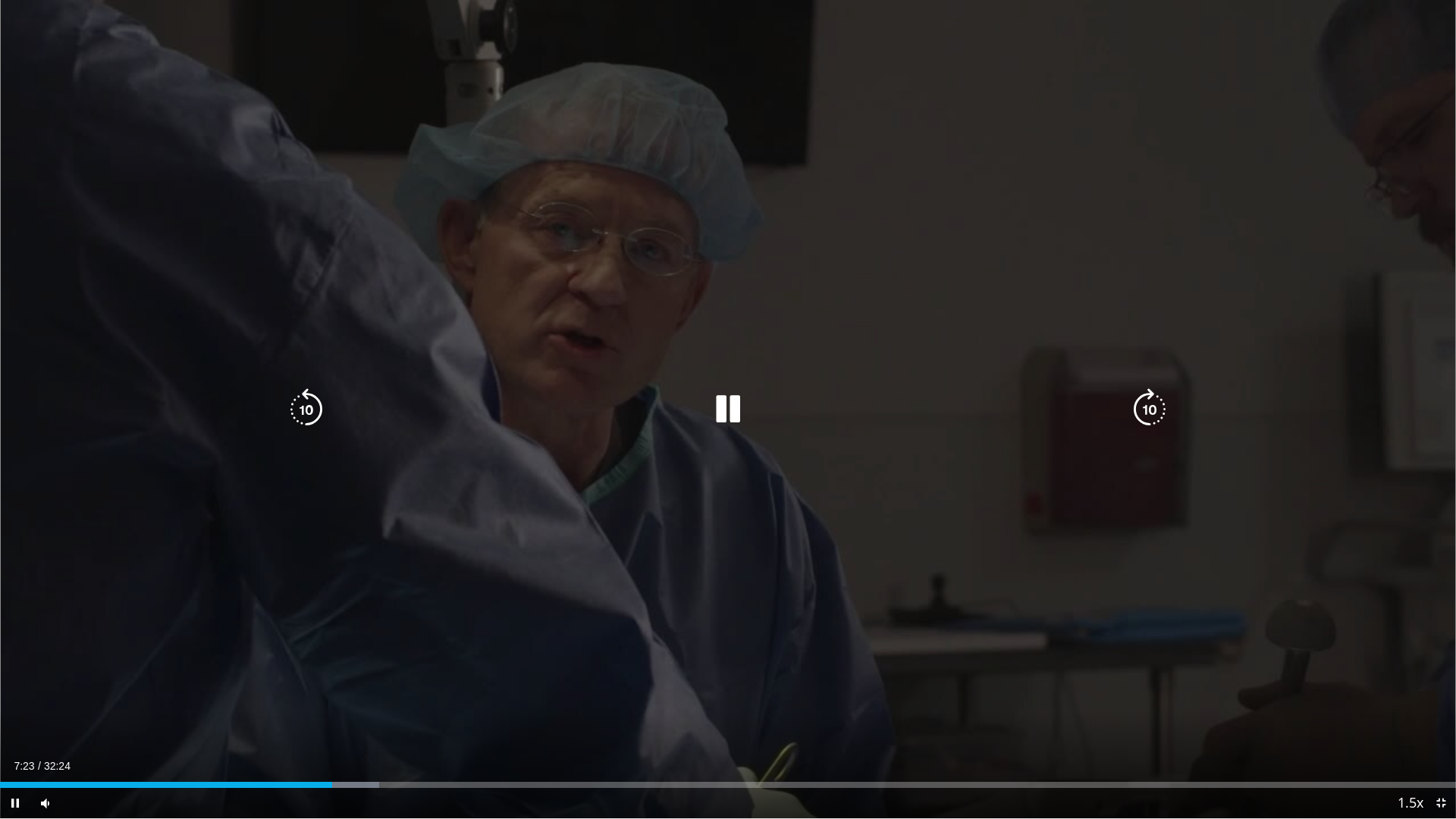
click at [724, 411] on icon "Video Player" at bounding box center [728, 410] width 43 height 43
click at [295, 417] on icon "Video Player" at bounding box center [306, 410] width 43 height 43
click at [304, 410] on icon "Video Player" at bounding box center [306, 410] width 43 height 43
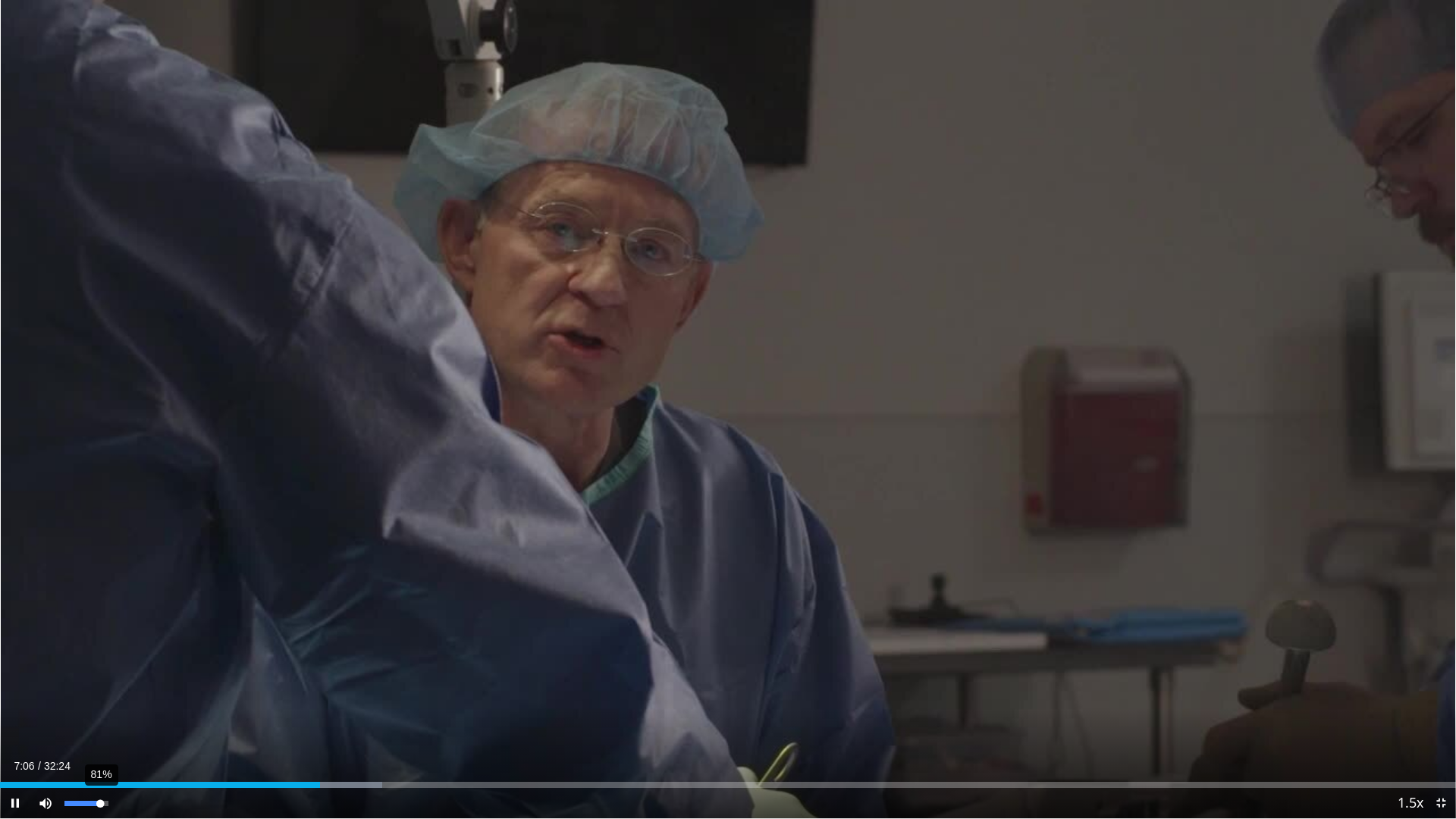
drag, startPoint x: 88, startPoint y: 804, endPoint x: 100, endPoint y: 806, distance: 12.2
click at [100, 723] on div "Volume Level" at bounding box center [82, 804] width 36 height 5
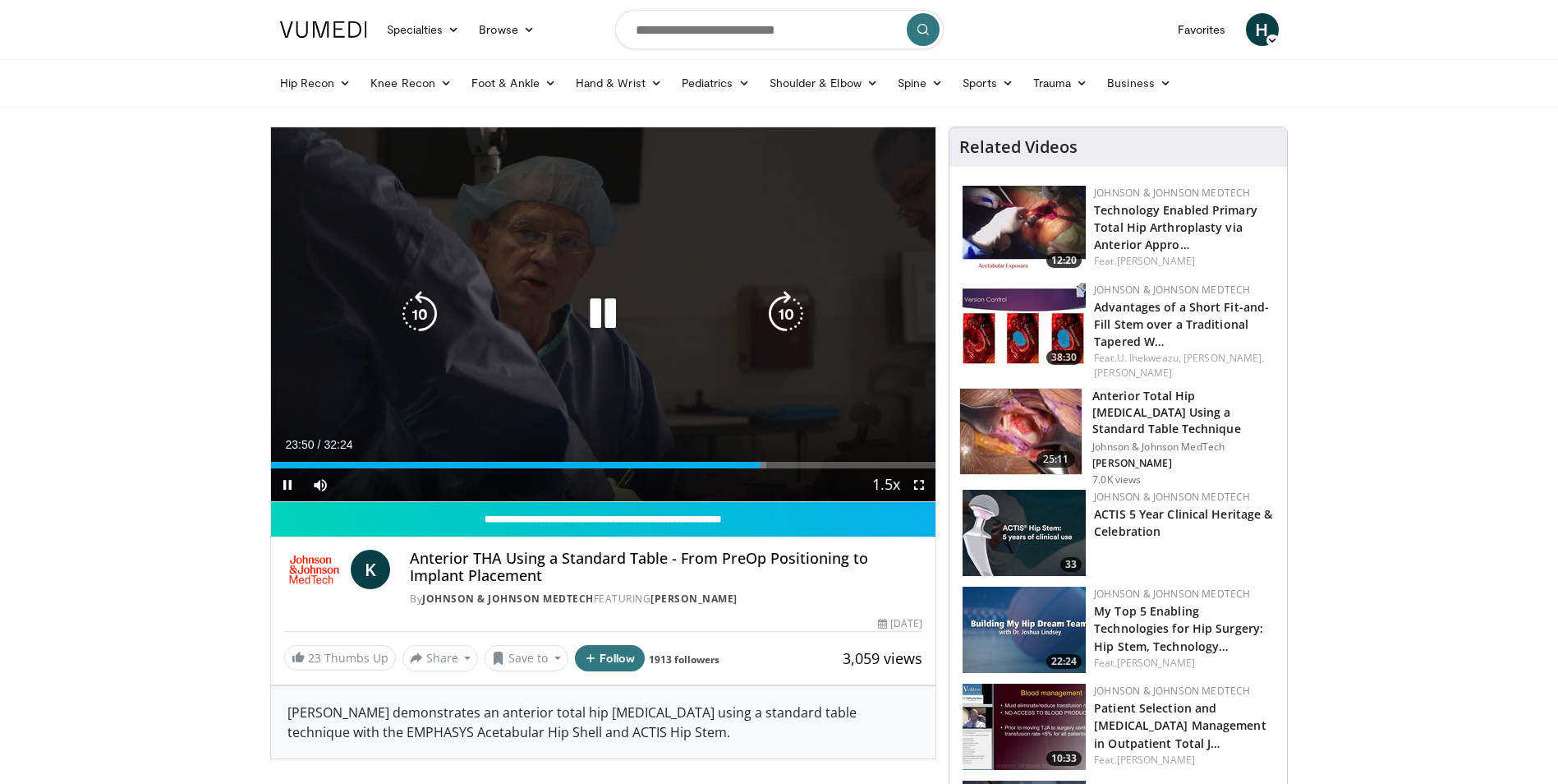
click at [606, 317] on icon "Video Player" at bounding box center [603, 314] width 46 height 46
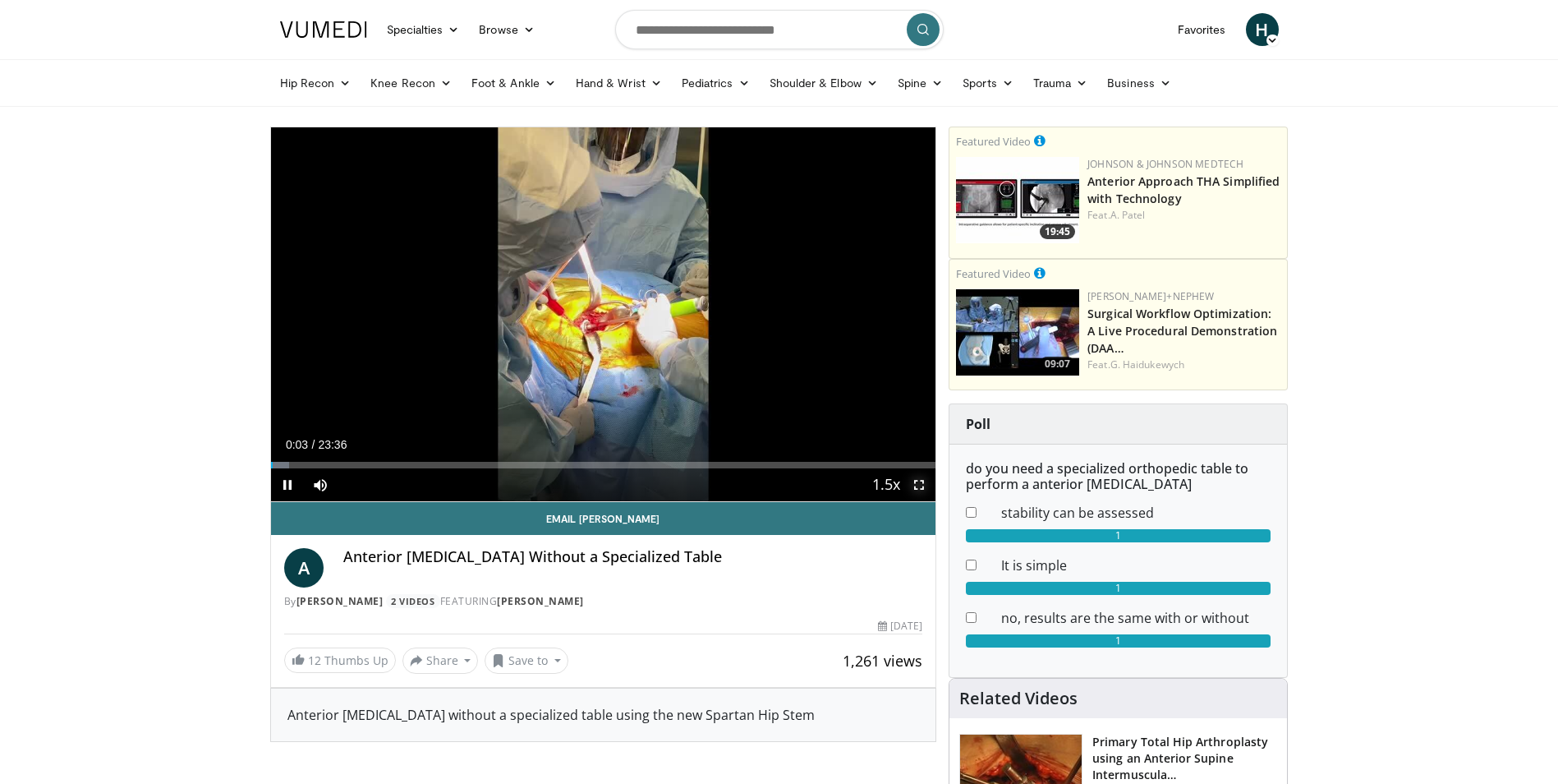
click at [918, 491] on span "Video Player" at bounding box center [920, 485] width 33 height 33
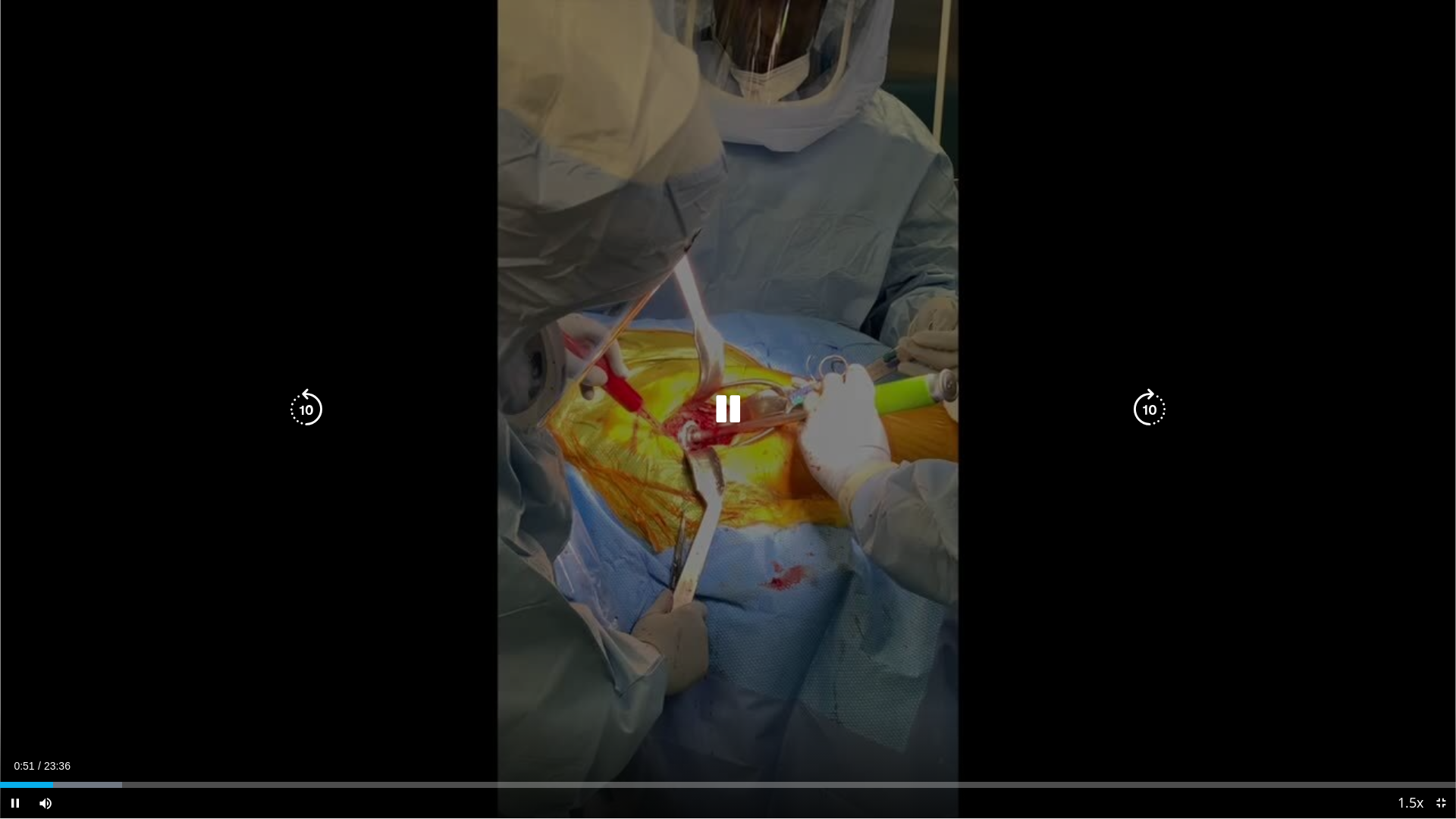
click at [1023, 185] on div "10 seconds Tap to unmute" at bounding box center [728, 409] width 1456 height 818
click at [960, 242] on div "10 seconds Tap to unmute" at bounding box center [728, 409] width 1456 height 818
drag, startPoint x: 101, startPoint y: 805, endPoint x: 224, endPoint y: 800, distance: 123.1
click at [174, 723] on div "Current Time 0:54 / Duration 23:36 Pause Skip Backward Skip Forward Mute 84% Lo…" at bounding box center [728, 803] width 1456 height 31
click at [844, 121] on div "20 seconds Tap to unmute" at bounding box center [728, 408] width 1456 height 817
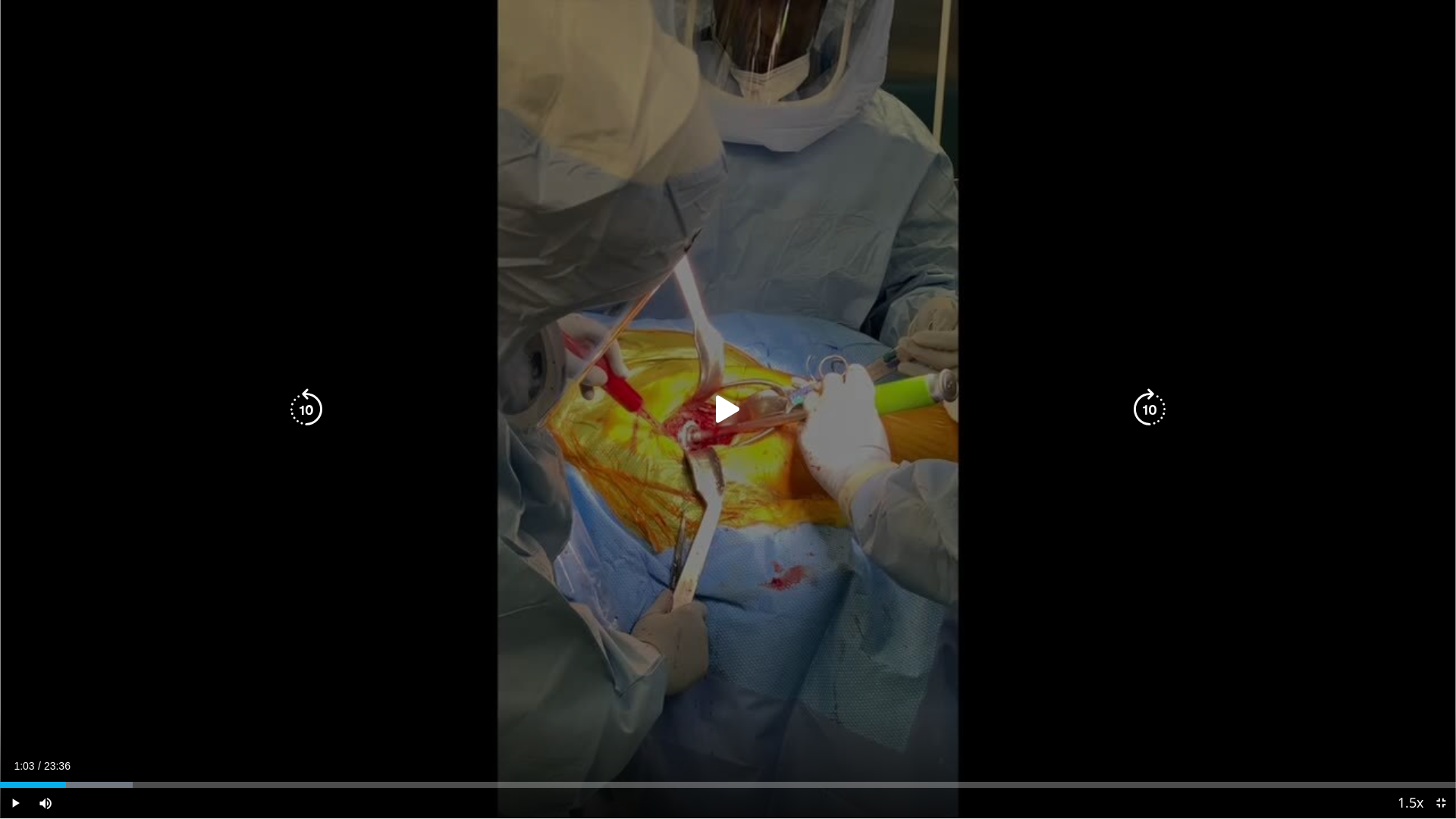
click at [706, 409] on div "Video Player" at bounding box center [727, 410] width 873 height 31
click at [715, 414] on icon "Video Player" at bounding box center [728, 410] width 43 height 43
